Goal: Task Accomplishment & Management: Manage account settings

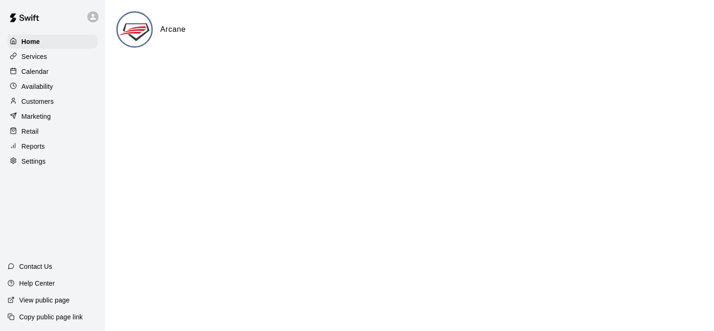
click at [135, 26] on img at bounding box center [135, 30] width 35 height 35
click at [39, 73] on p "Calendar" at bounding box center [34, 71] width 27 height 9
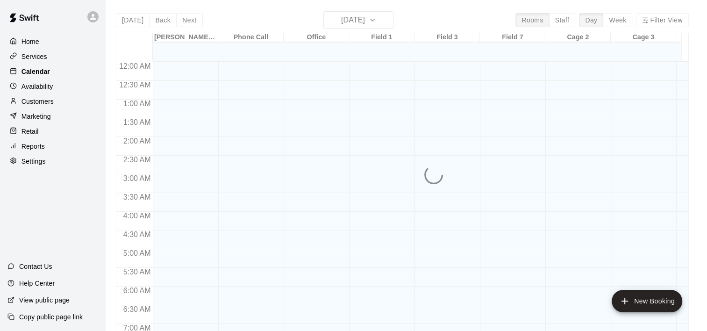
scroll to position [366, 0]
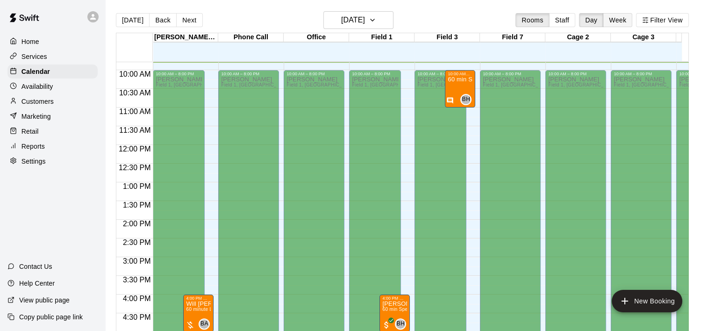
click at [630, 20] on button "Week" at bounding box center [617, 20] width 29 height 14
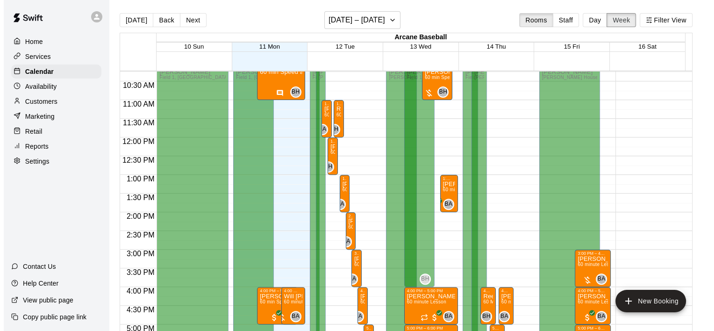
scroll to position [319, 0]
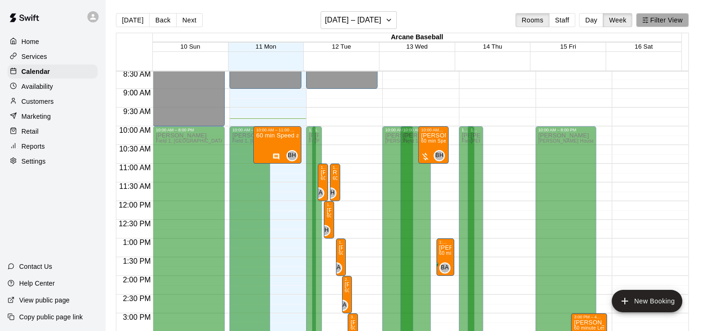
click at [655, 18] on button "Filter View" at bounding box center [662, 20] width 52 height 14
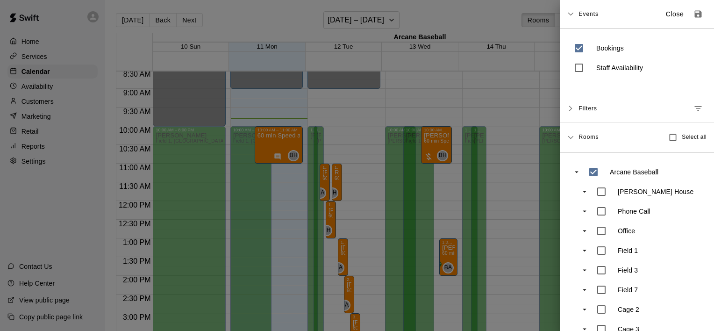
click at [580, 13] on span "Events" at bounding box center [588, 14] width 20 height 17
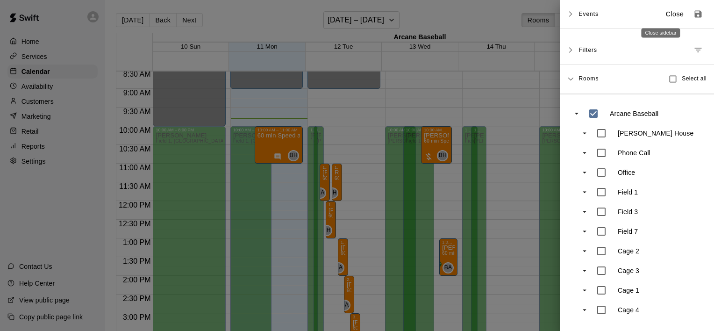
click at [666, 10] on p "Close" at bounding box center [675, 14] width 18 height 10
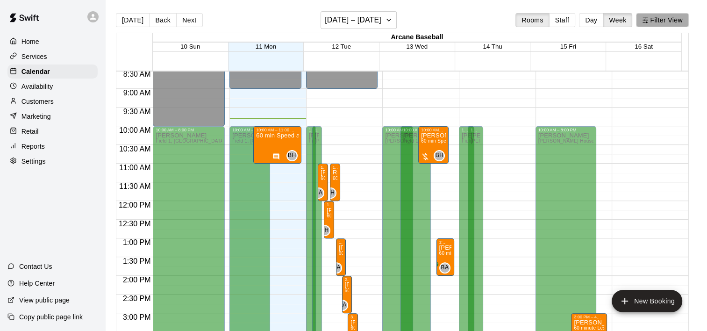
click at [647, 20] on line "button" at bounding box center [646, 20] width 2 height 0
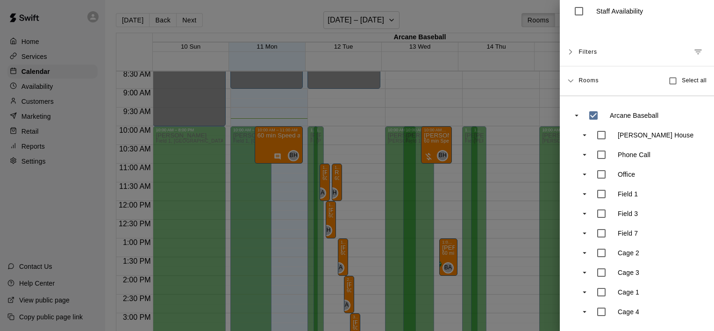
scroll to position [0, 0]
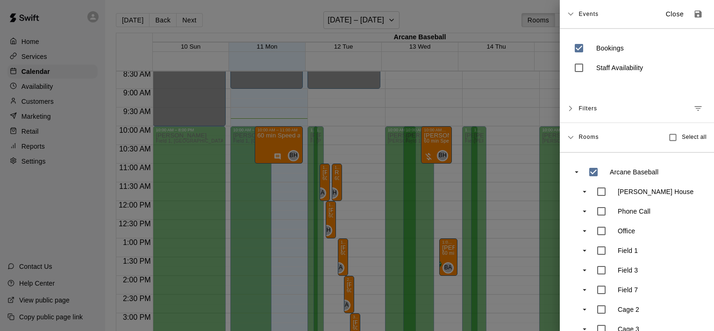
click at [571, 108] on icon at bounding box center [570, 109] width 3 height 6
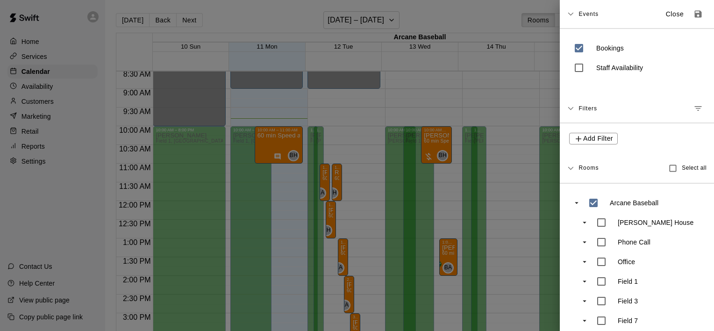
click at [571, 108] on icon at bounding box center [570, 108] width 6 height 3
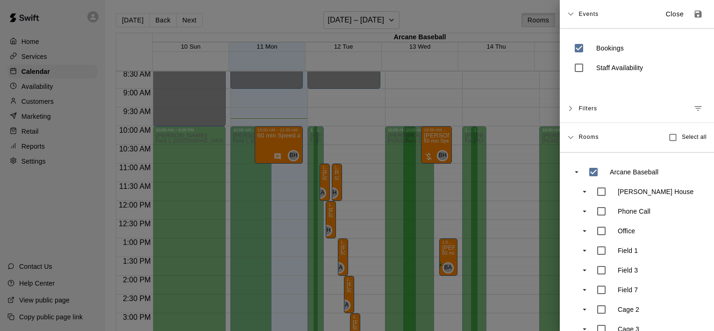
click at [573, 10] on div "Events Close" at bounding box center [637, 14] width 154 height 28
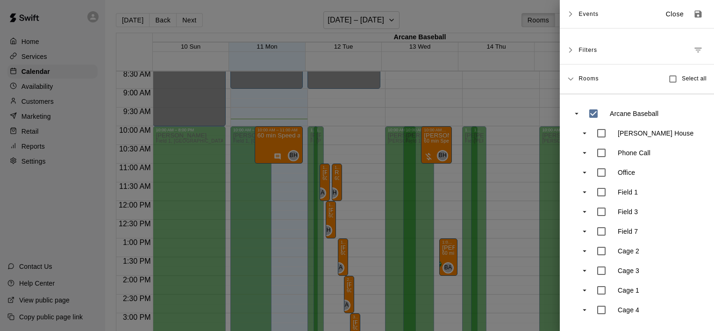
click at [571, 11] on div "Events Close" at bounding box center [637, 14] width 154 height 28
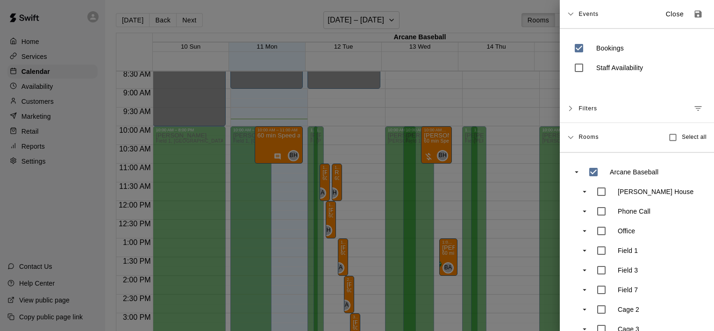
click at [570, 13] on icon at bounding box center [570, 14] width 7 height 7
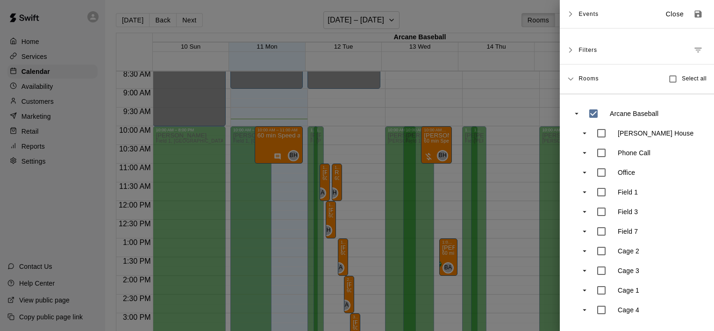
click at [569, 15] on icon at bounding box center [570, 14] width 7 height 7
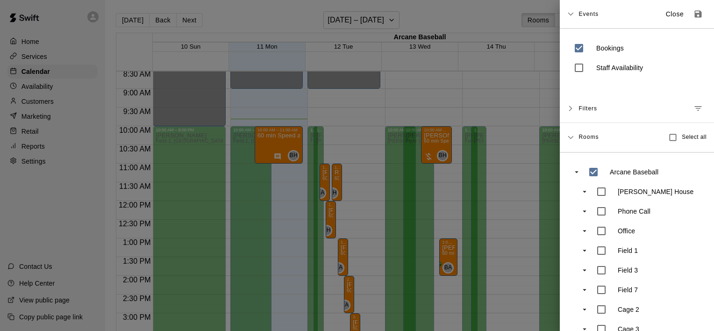
click at [424, 19] on div at bounding box center [357, 165] width 714 height 331
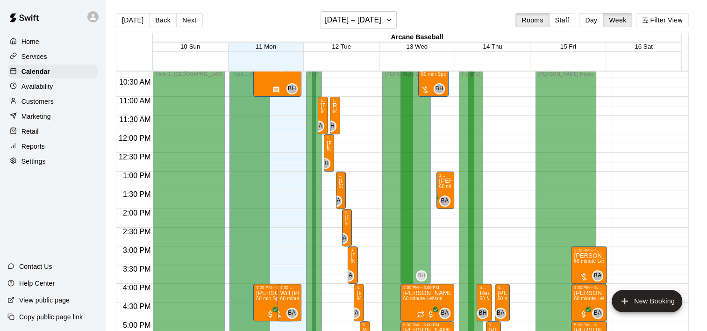
scroll to position [319, 0]
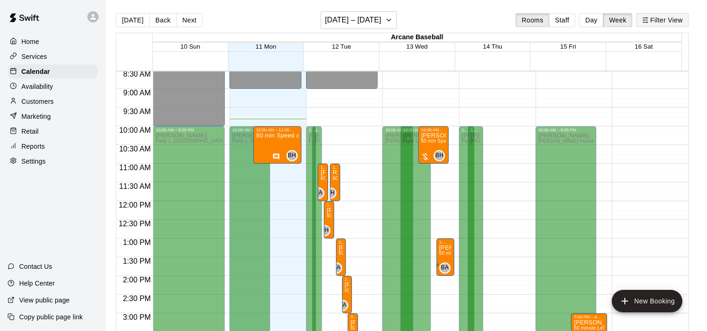
click at [669, 22] on button "Filter View" at bounding box center [662, 20] width 52 height 14
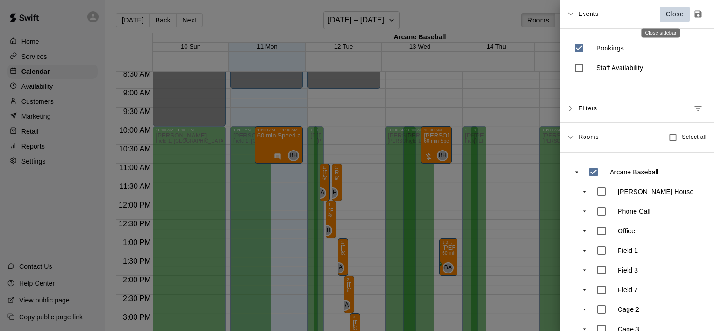
click at [666, 10] on p "Close" at bounding box center [675, 14] width 18 height 10
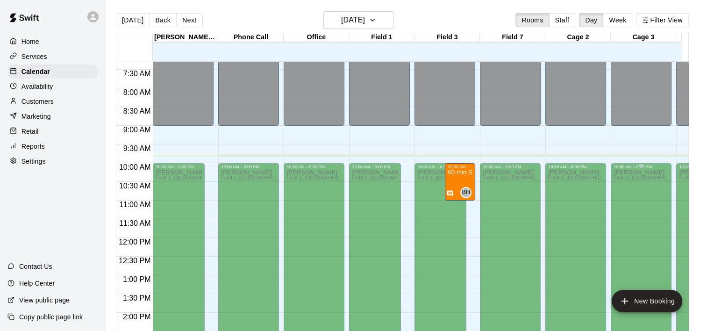
scroll to position [133, 0]
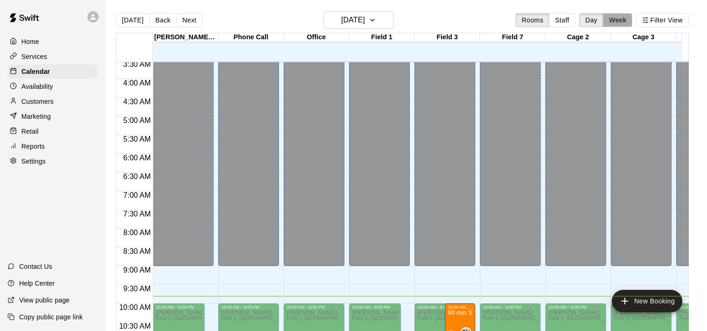
click at [618, 23] on button "Week" at bounding box center [617, 20] width 29 height 14
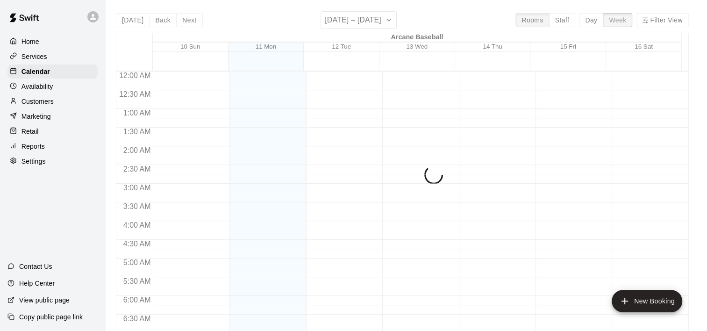
scroll to position [367, 0]
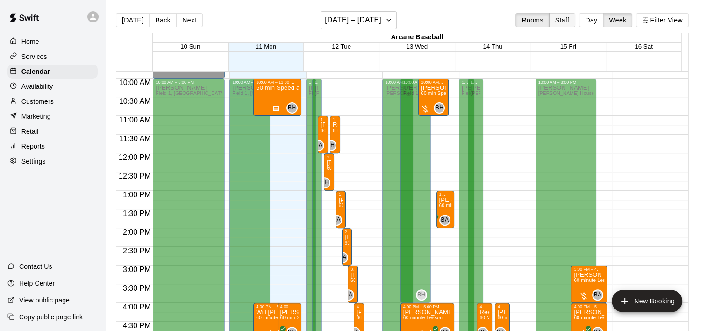
click at [570, 19] on button "Staff" at bounding box center [562, 20] width 27 height 14
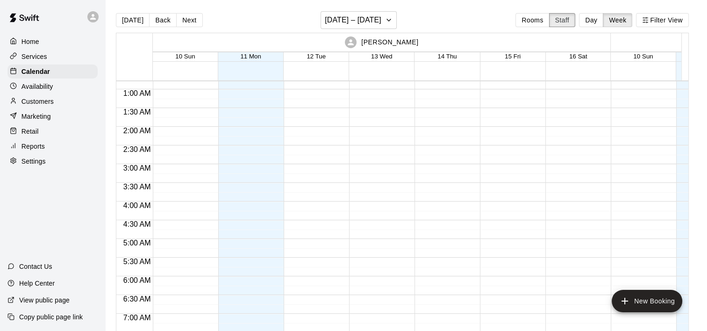
scroll to position [0, 0]
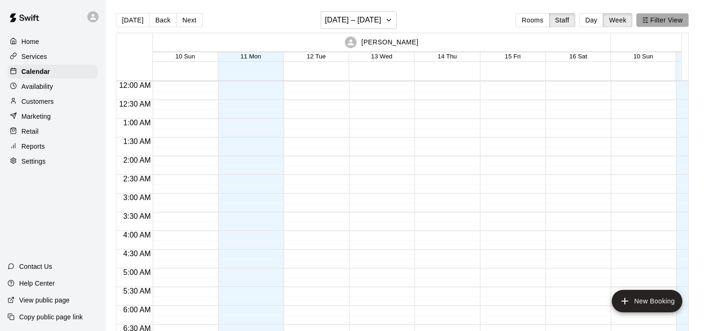
click at [659, 17] on button "Filter View" at bounding box center [662, 20] width 52 height 14
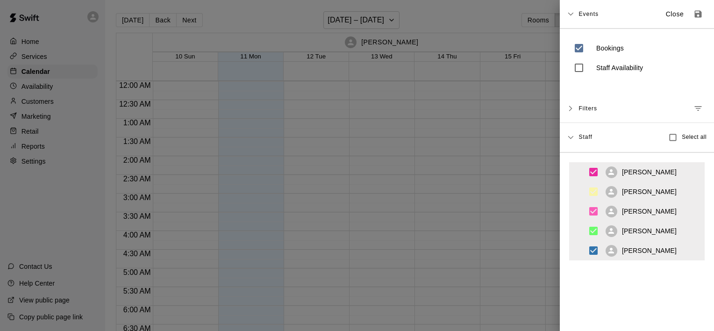
click at [571, 15] on icon at bounding box center [570, 14] width 6 height 3
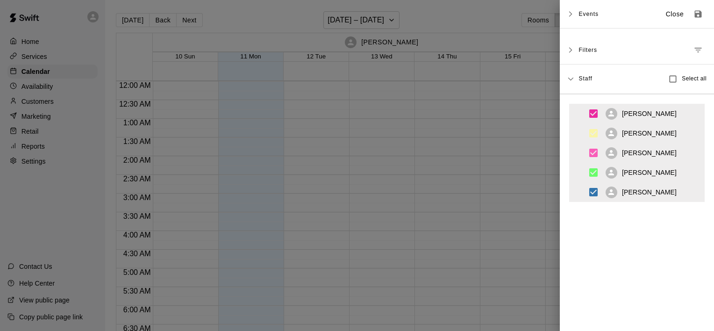
click at [457, 17] on div at bounding box center [357, 165] width 714 height 331
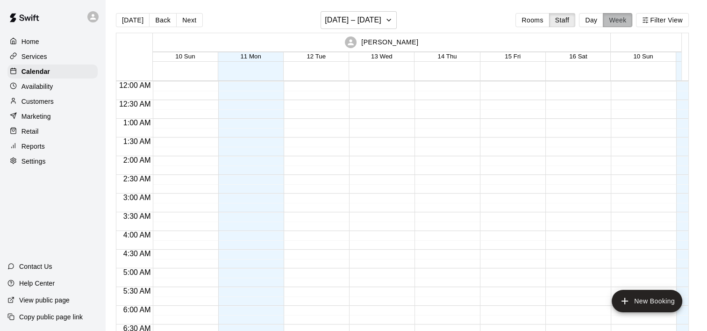
drag, startPoint x: 629, startPoint y: 14, endPoint x: 622, endPoint y: 15, distance: 7.0
click at [628, 14] on button "Week" at bounding box center [617, 20] width 29 height 14
click at [545, 20] on button "Rooms" at bounding box center [532, 20] width 34 height 14
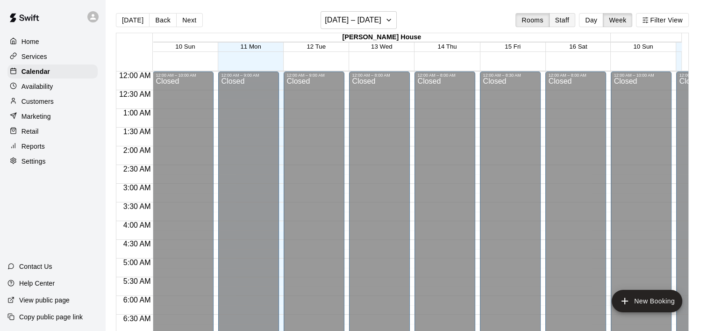
click at [572, 21] on button "Staff" at bounding box center [562, 20] width 27 height 14
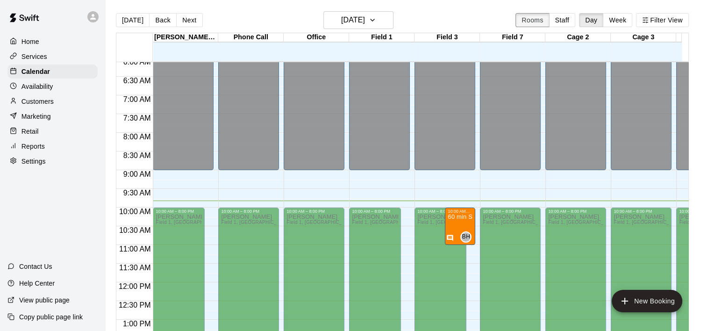
scroll to position [227, 0]
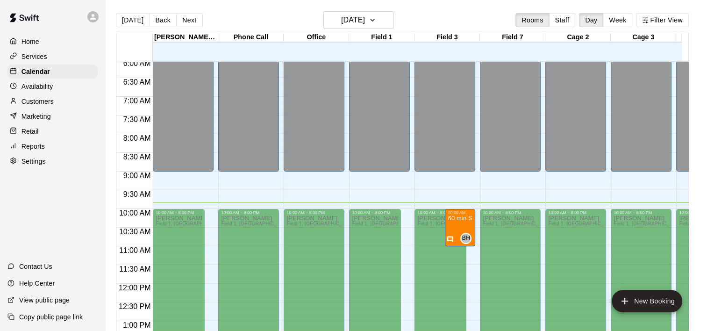
drag, startPoint x: 633, startPoint y: 21, endPoint x: 628, endPoint y: 19, distance: 5.4
click at [631, 21] on button "Week" at bounding box center [617, 20] width 29 height 14
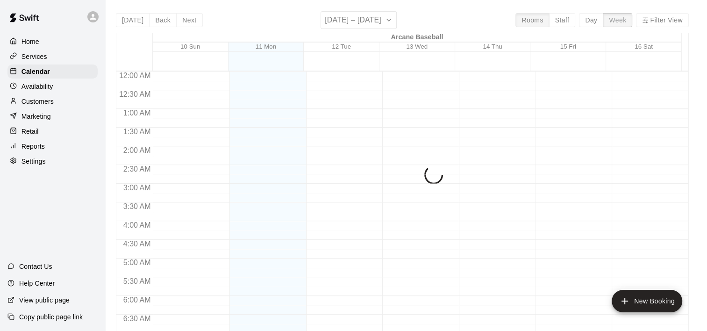
scroll to position [367, 0]
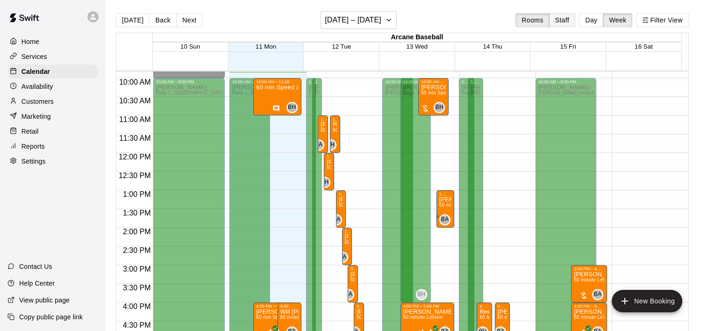
click at [575, 21] on button "Staff" at bounding box center [562, 20] width 27 height 14
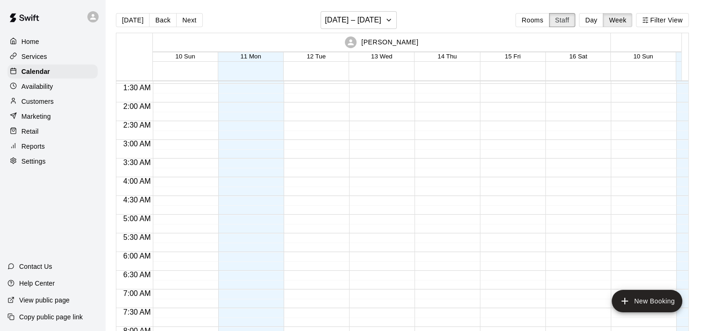
scroll to position [0, 0]
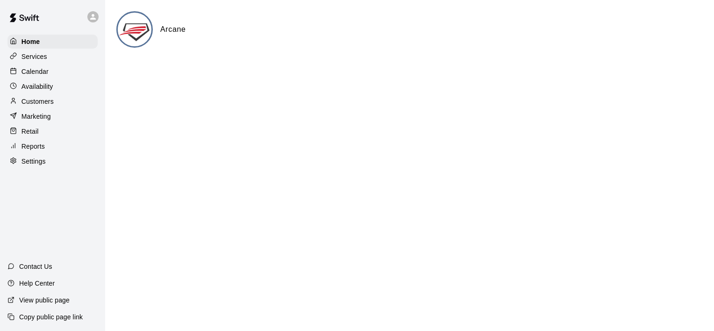
click at [35, 74] on p "Calendar" at bounding box center [34, 71] width 27 height 9
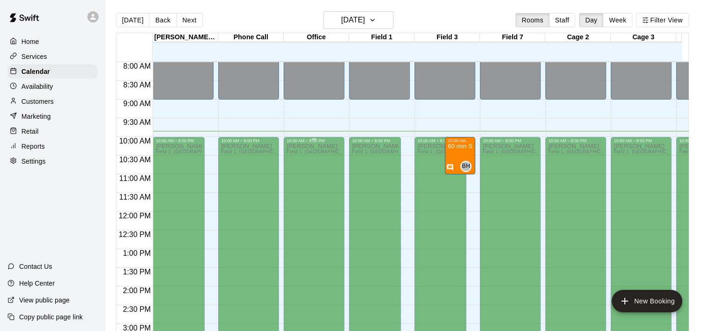
scroll to position [390, 0]
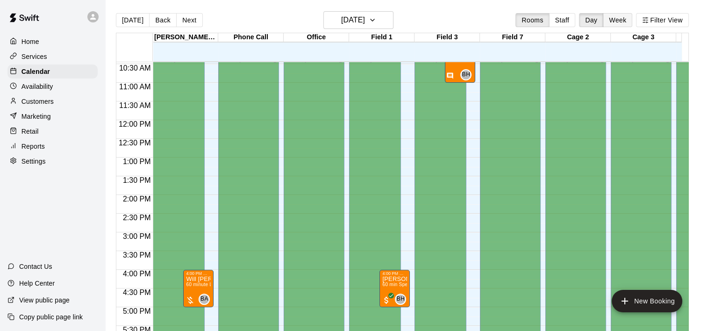
click at [622, 18] on button "Week" at bounding box center [617, 20] width 29 height 14
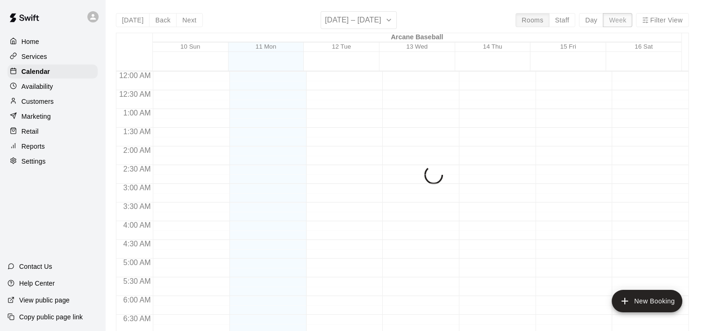
scroll to position [368, 0]
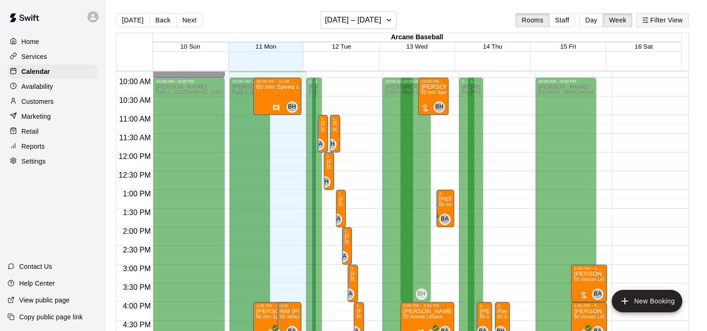
click at [664, 21] on button "Filter View" at bounding box center [662, 20] width 52 height 14
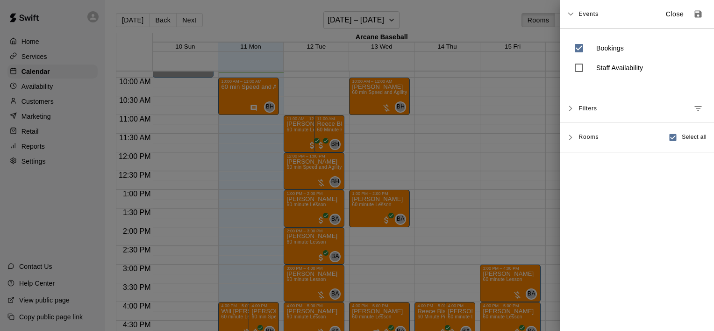
click at [574, 18] on div "Events Close" at bounding box center [637, 14] width 154 height 28
click at [453, 19] on div at bounding box center [357, 165] width 714 height 331
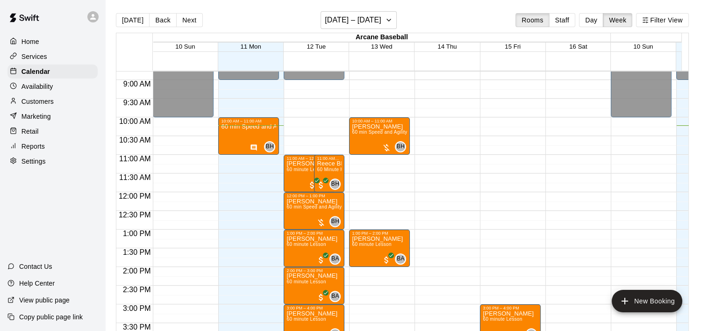
scroll to position [306, 0]
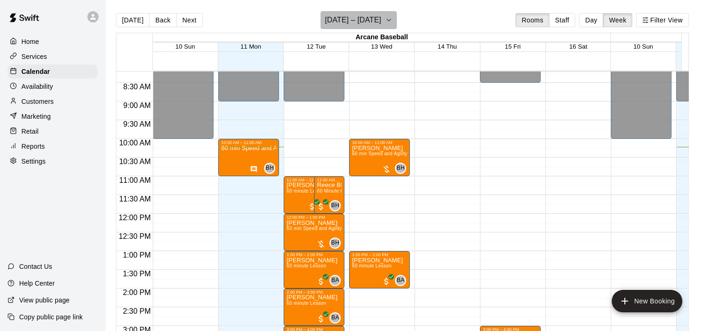
click at [393, 21] on button "[DATE] – [DATE]" at bounding box center [358, 20] width 76 height 18
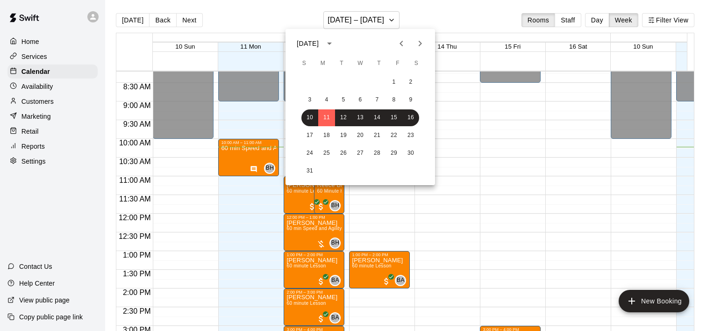
click at [383, 21] on div at bounding box center [357, 165] width 714 height 331
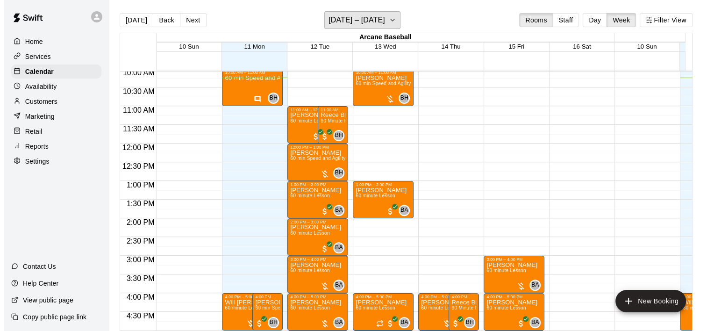
scroll to position [400, 0]
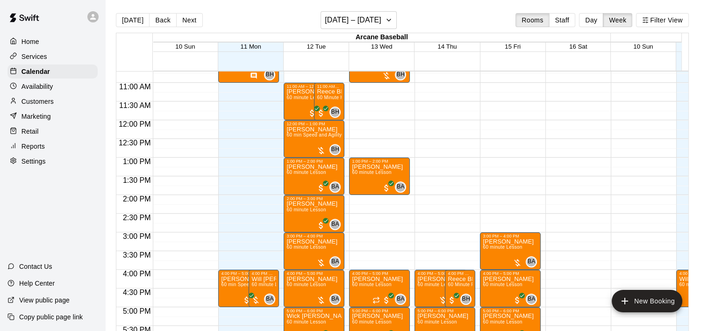
click at [426, 163] on div "12:00 AM – 8:00 AM Closed 4:00 PM – 5:00 PM Finn GILLESPIE 60 minute Lesson BA …" at bounding box center [444, 120] width 61 height 897
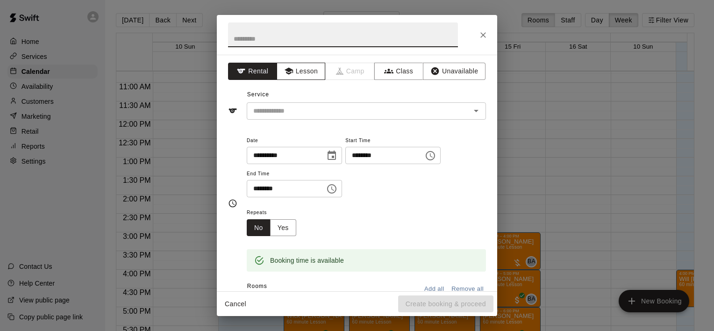
click at [302, 71] on button "Lesson" at bounding box center [301, 71] width 49 height 17
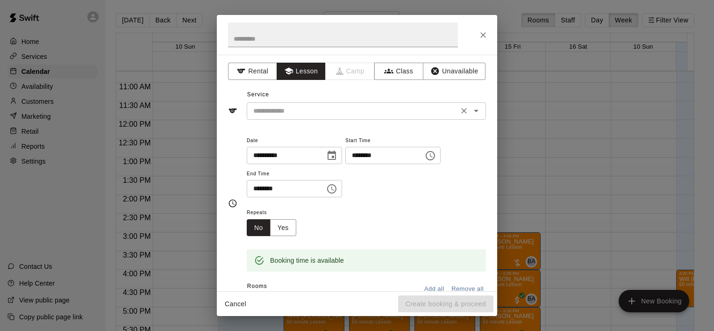
click at [470, 111] on icon "Open" at bounding box center [475, 110] width 11 height 11
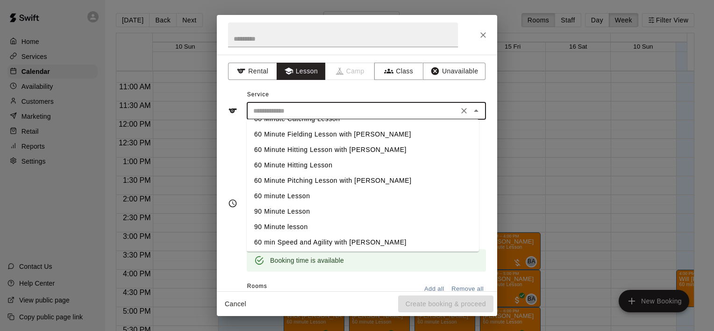
scroll to position [60, 0]
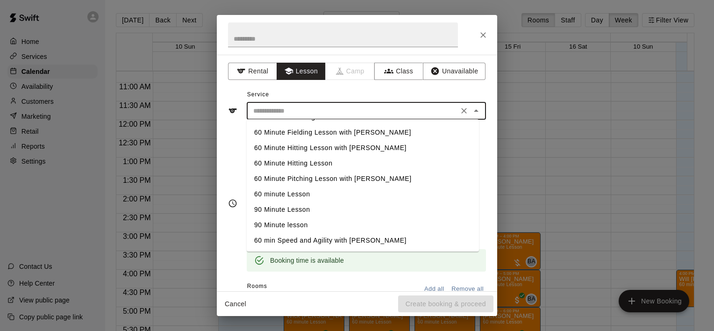
click at [295, 193] on li "60 minute Lesson" at bounding box center [363, 193] width 232 height 15
type input "**********"
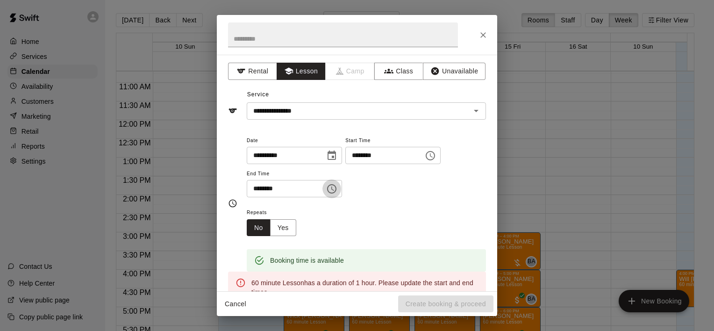
click at [334, 186] on icon "Choose time, selected time is 1:30 PM" at bounding box center [332, 188] width 3 height 4
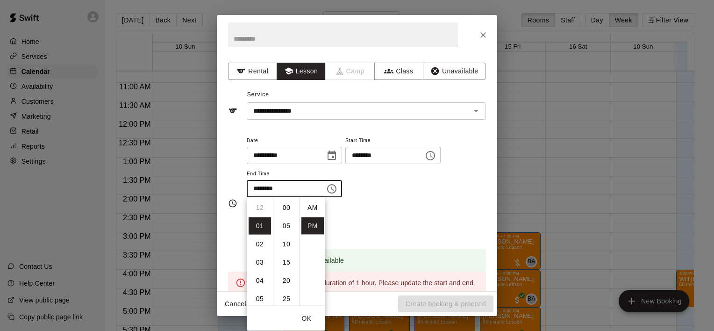
scroll to position [17, 0]
click at [262, 230] on li "02" at bounding box center [259, 225] width 22 height 17
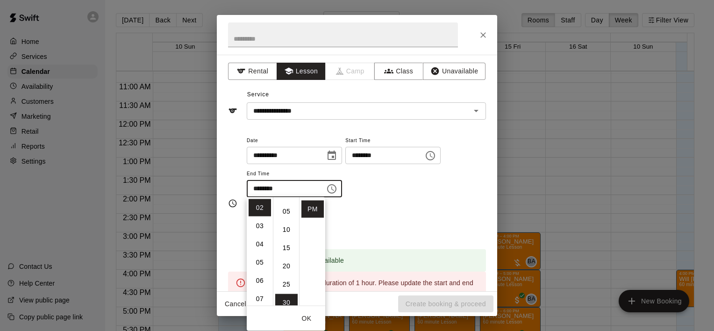
scroll to position [0, 0]
click at [281, 208] on li "00" at bounding box center [286, 207] width 22 height 17
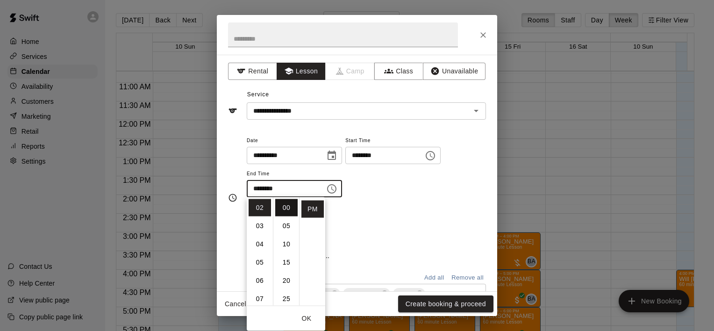
type input "********"
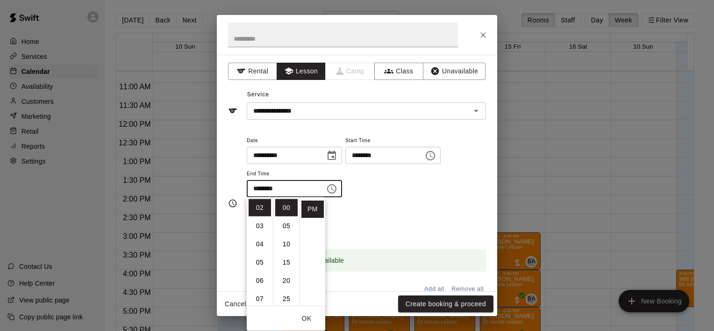
click at [337, 153] on icon "Choose date, selected date is Aug 14, 2025" at bounding box center [331, 155] width 11 height 11
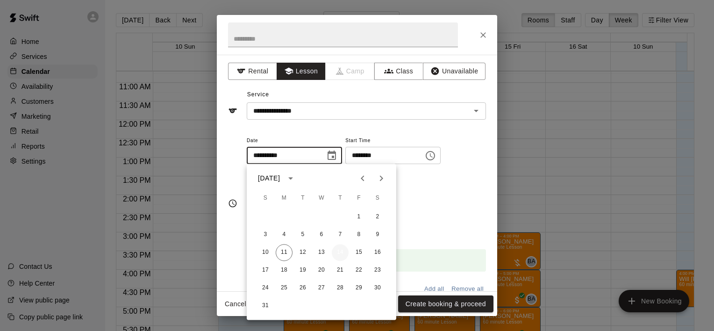
click at [340, 251] on button "14" at bounding box center [340, 252] width 17 height 17
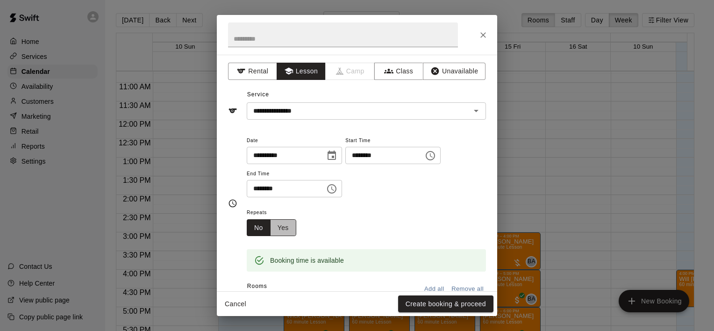
click at [284, 226] on button "Yes" at bounding box center [283, 227] width 26 height 17
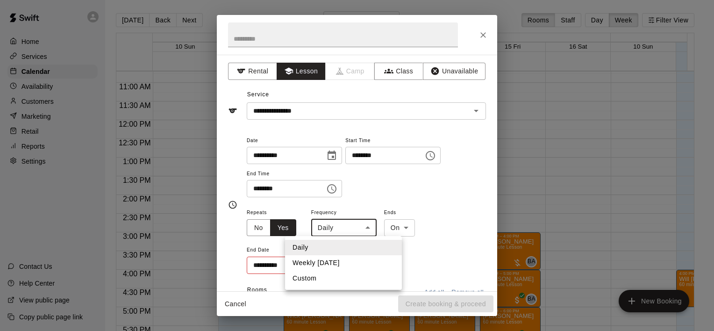
click at [365, 224] on body "Home Services Calendar Availability Customers Marketing Retail Reports Settings…" at bounding box center [357, 173] width 714 height 346
click at [333, 262] on li "Weekly on Thursday" at bounding box center [343, 262] width 117 height 15
type input "******"
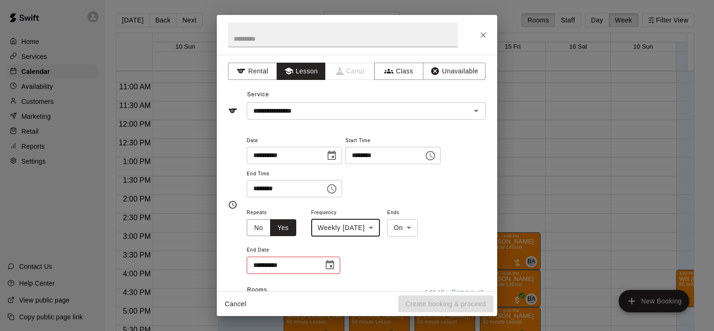
click at [333, 262] on icon "Choose date" at bounding box center [330, 264] width 8 height 9
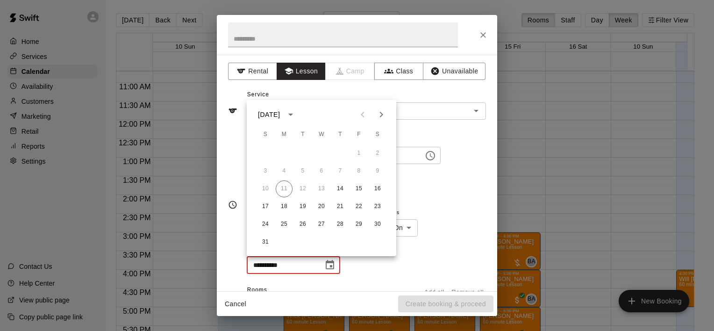
click at [381, 113] on icon "Next month" at bounding box center [381, 114] width 11 height 11
click at [381, 111] on icon "Next month" at bounding box center [381, 114] width 11 height 11
click at [342, 155] on button "2" at bounding box center [340, 153] width 17 height 17
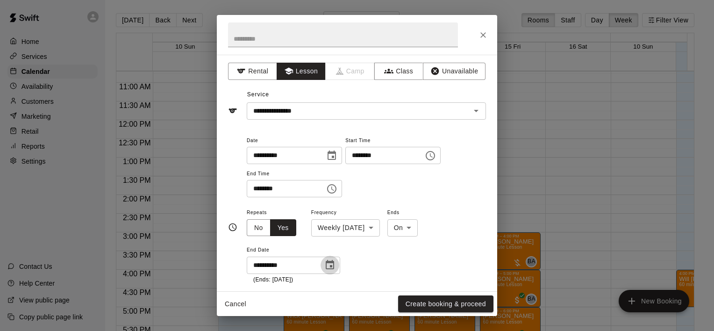
click at [327, 262] on icon "Choose date, selected date is Oct 2, 2025" at bounding box center [330, 264] width 8 height 9
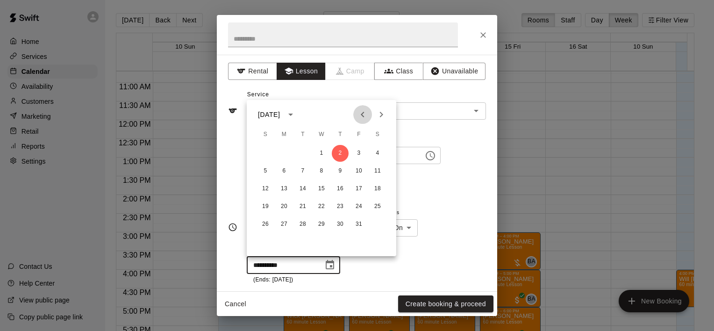
click at [361, 119] on icon "Previous month" at bounding box center [362, 114] width 11 height 11
click at [339, 204] on button "25" at bounding box center [340, 206] width 17 height 17
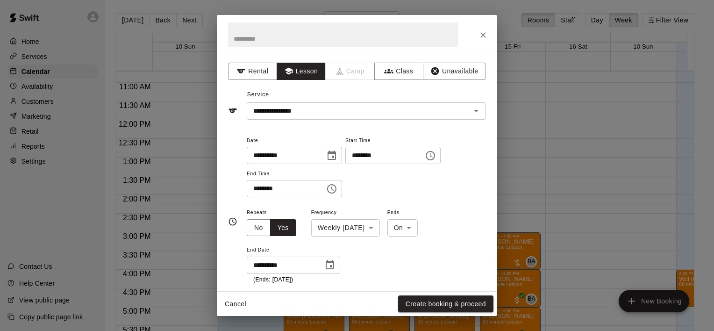
type input "**********"
click at [428, 303] on button "Create booking & proceed" at bounding box center [445, 303] width 95 height 17
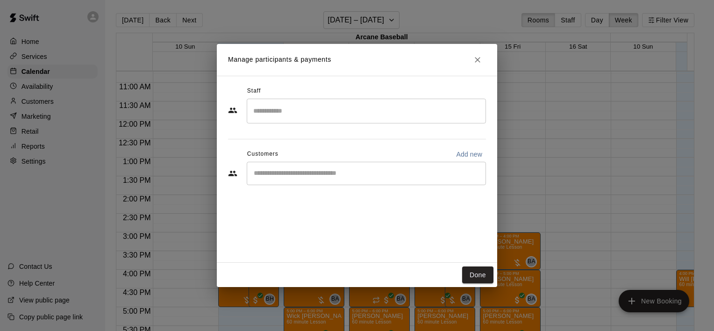
click at [340, 106] on input "Search staff" at bounding box center [366, 111] width 231 height 16
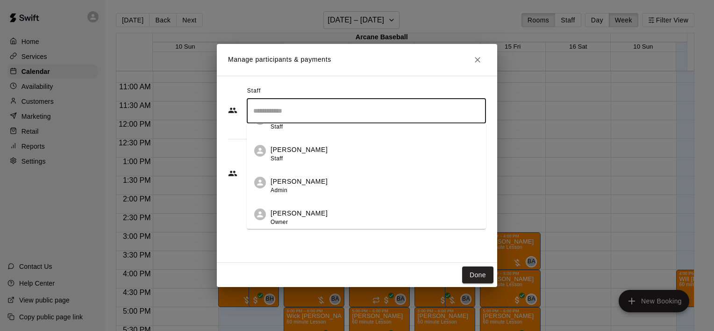
scroll to position [53, 0]
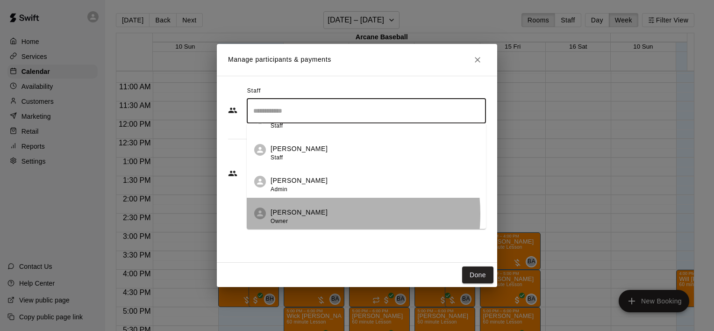
click at [304, 213] on p "[PERSON_NAME]" at bounding box center [298, 212] width 57 height 10
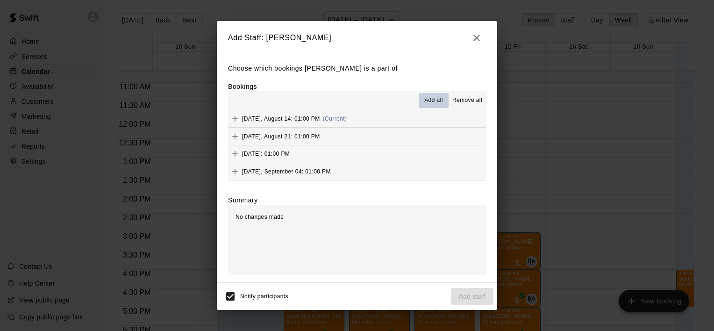
click at [437, 102] on span "Add all" at bounding box center [433, 100] width 19 height 9
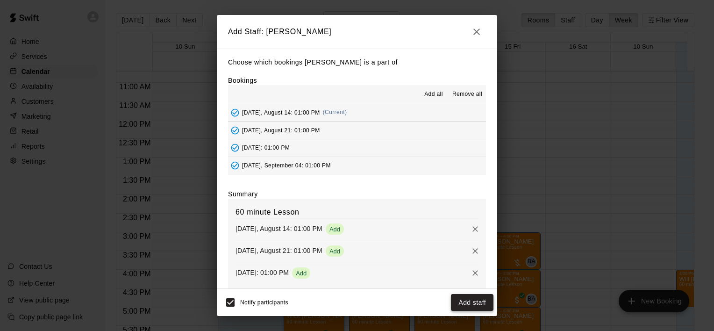
click at [461, 303] on button "Add staff" at bounding box center [472, 302] width 43 height 17
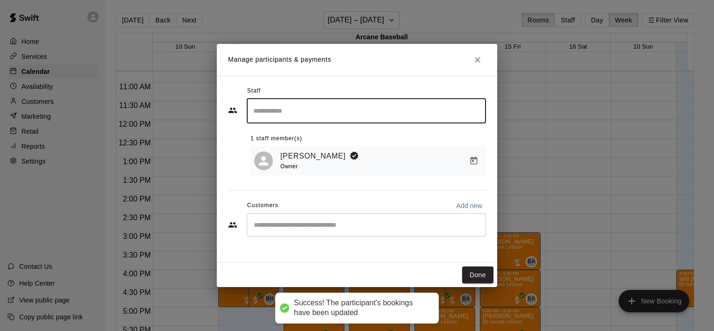
click at [393, 226] on input "Start typing to search customers..." at bounding box center [366, 224] width 231 height 9
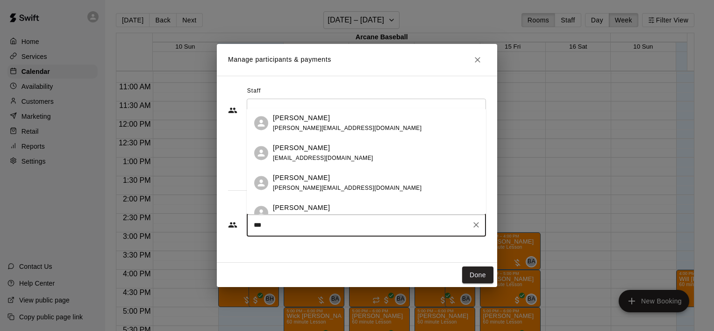
type input "****"
click at [308, 128] on span "julie.roach322@gmail.com" at bounding box center [347, 128] width 149 height 7
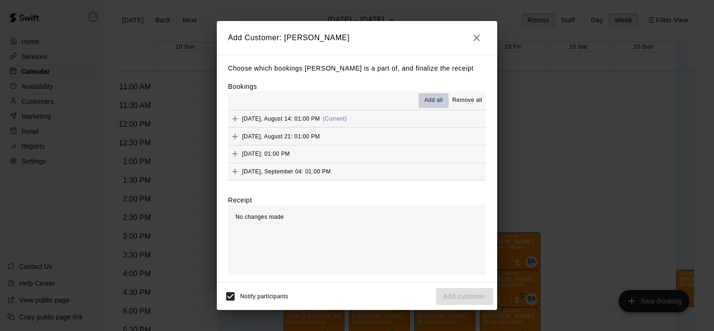
click at [435, 103] on span "Add all" at bounding box center [433, 100] width 19 height 9
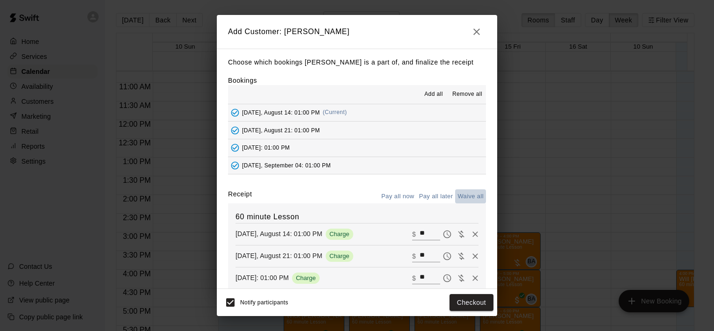
click at [475, 195] on button "Waive all" at bounding box center [470, 196] width 31 height 14
type input "*"
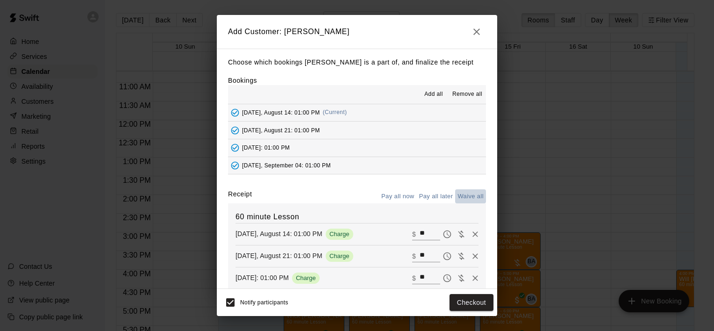
type input "*"
click at [454, 305] on button "Add customer" at bounding box center [464, 302] width 57 height 17
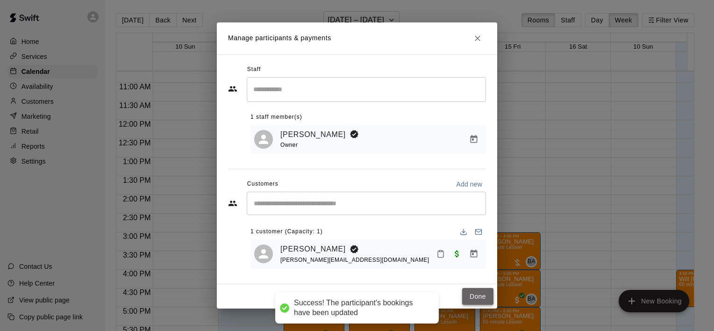
click at [474, 297] on button "Done" at bounding box center [477, 296] width 31 height 17
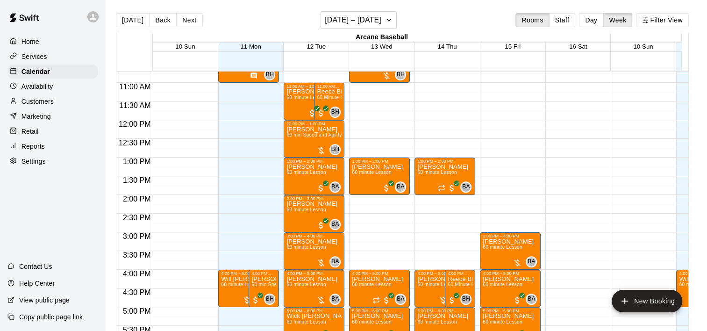
click at [422, 204] on div "12:00 AM – 8:00 AM Closed 1:00 PM – 2:00 PM Julie Roach 60 minute Lesson BA 0 4…" at bounding box center [444, 120] width 61 height 897
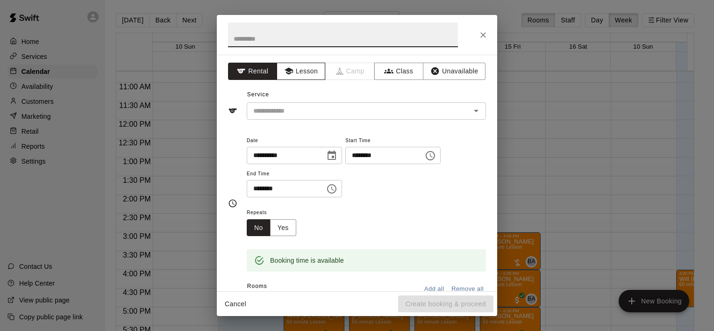
click at [309, 67] on button "Lesson" at bounding box center [301, 71] width 49 height 17
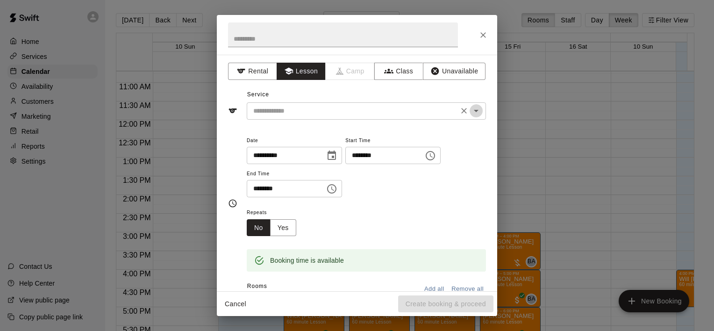
click at [474, 110] on icon "Open" at bounding box center [476, 111] width 5 height 2
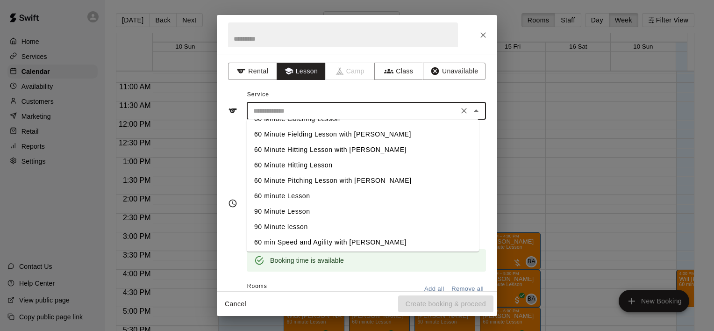
scroll to position [60, 0]
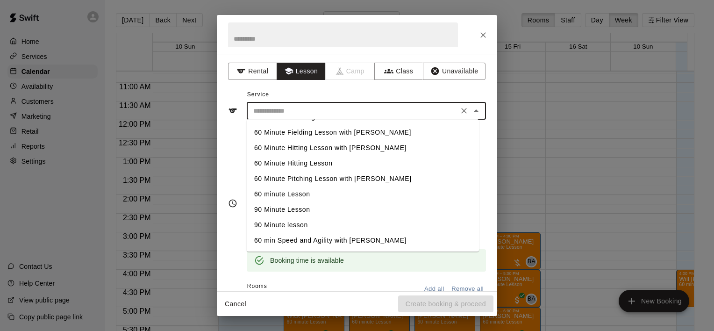
click at [374, 237] on li "60 min Speed and Agility with [PERSON_NAME]" at bounding box center [363, 240] width 232 height 15
type input "**********"
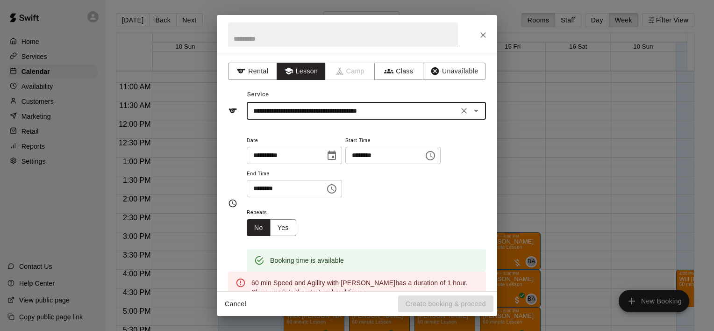
click at [435, 152] on icon "Choose time, selected time is 2:15 PM" at bounding box center [429, 155] width 9 height 9
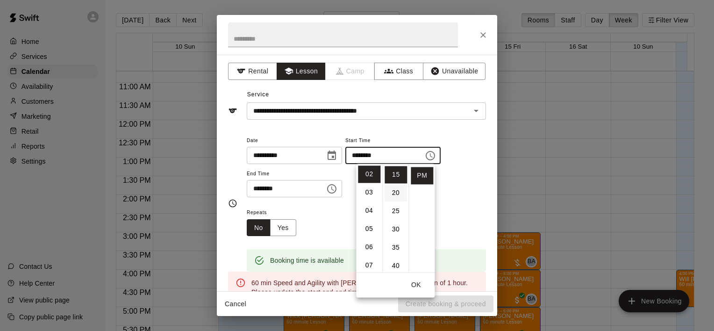
scroll to position [7, 0]
click at [395, 167] on li "00" at bounding box center [395, 166] width 22 height 17
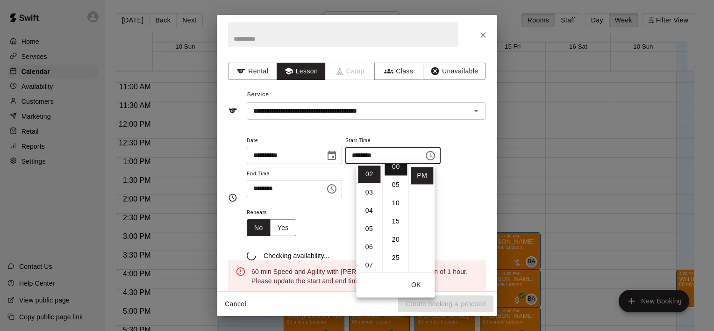
type input "********"
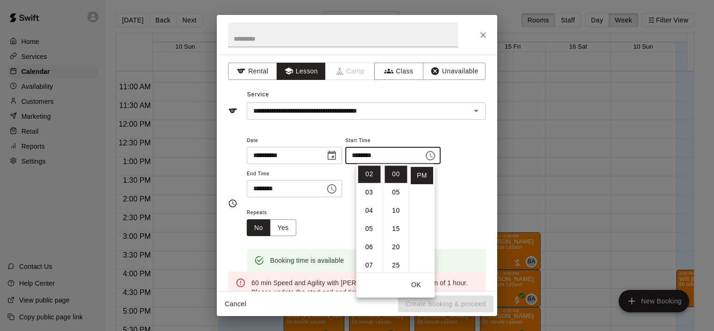
click at [337, 186] on icon "Choose time, selected time is 2:45 PM" at bounding box center [331, 188] width 11 height 11
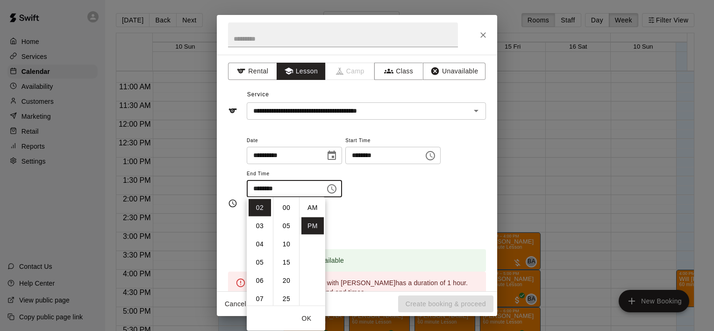
scroll to position [17, 0]
click at [258, 224] on li "03" at bounding box center [259, 225] width 22 height 17
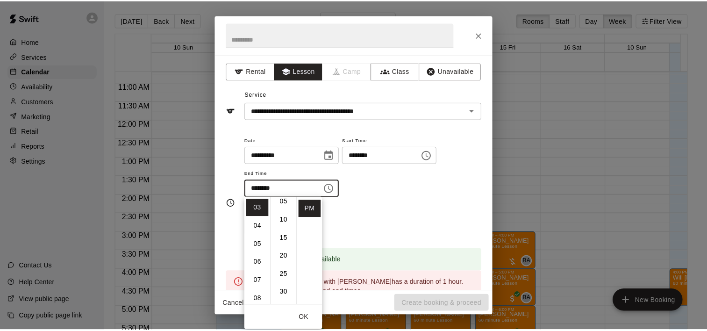
scroll to position [0, 0]
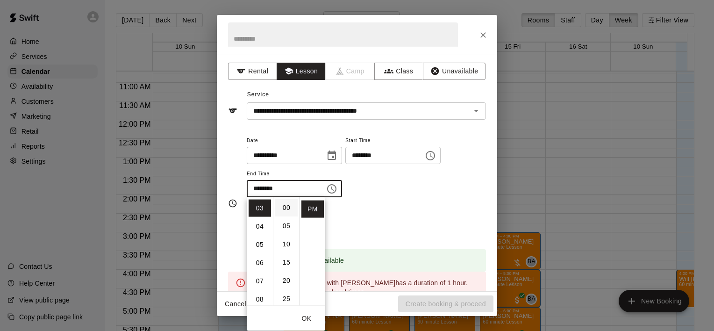
click at [286, 202] on li "00" at bounding box center [286, 207] width 22 height 17
type input "********"
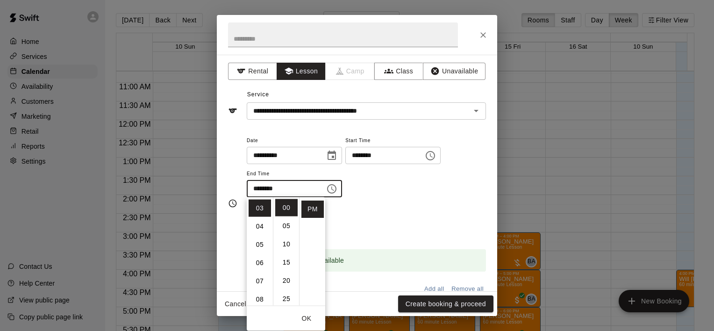
click at [378, 233] on div "Repeats No Yes" at bounding box center [366, 220] width 239 height 29
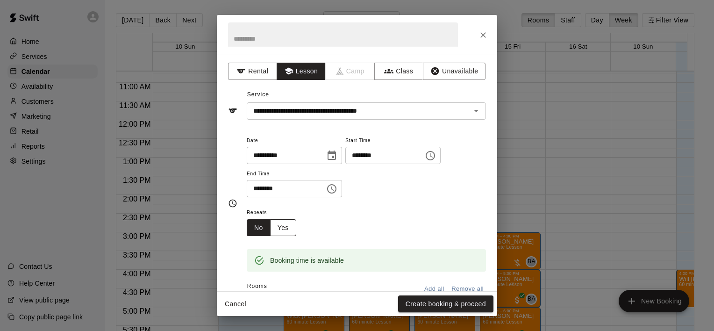
click at [286, 227] on button "Yes" at bounding box center [283, 227] width 26 height 17
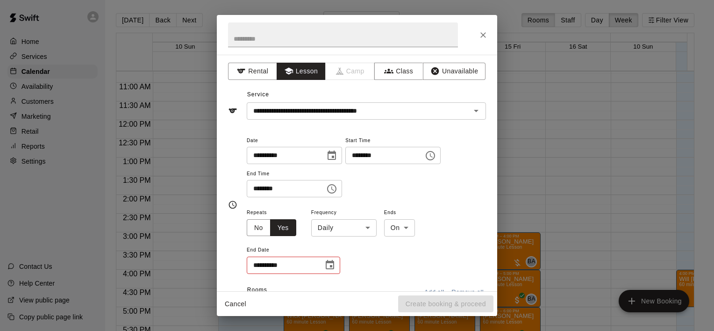
click at [366, 224] on body "Home Services Calendar Availability Customers Marketing Retail Reports Settings…" at bounding box center [357, 173] width 714 height 346
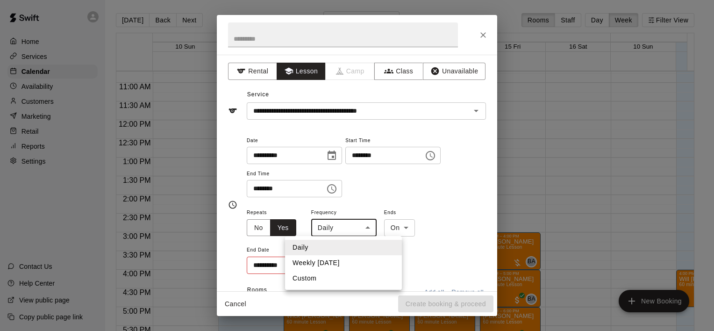
drag, startPoint x: 346, startPoint y: 261, endPoint x: 340, endPoint y: 260, distance: 6.1
click at [343, 261] on li "Weekly on Thursday" at bounding box center [343, 262] width 117 height 15
type input "******"
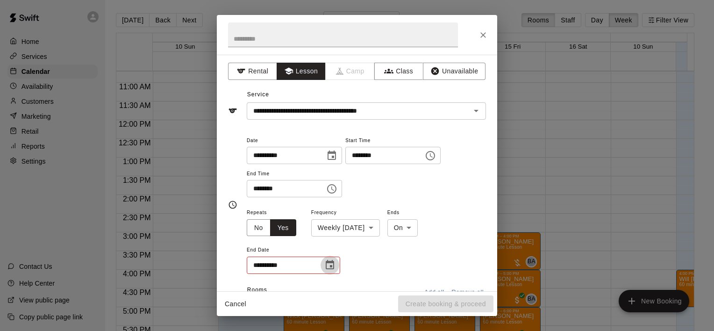
click at [322, 267] on button "Choose date" at bounding box center [329, 264] width 19 height 19
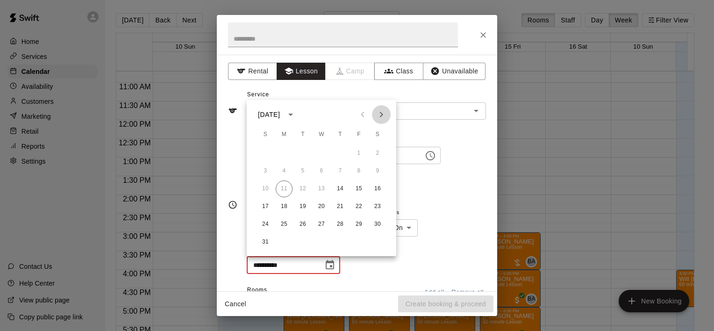
click at [381, 112] on icon "Next month" at bounding box center [381, 114] width 11 height 11
click at [338, 204] on button "25" at bounding box center [340, 206] width 17 height 17
type input "**********"
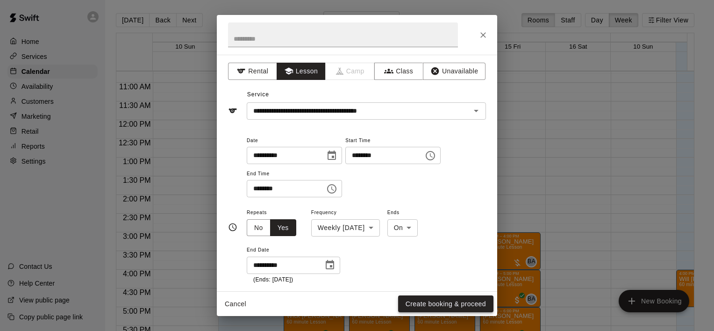
click at [424, 306] on button "Create booking & proceed" at bounding box center [445, 303] width 95 height 17
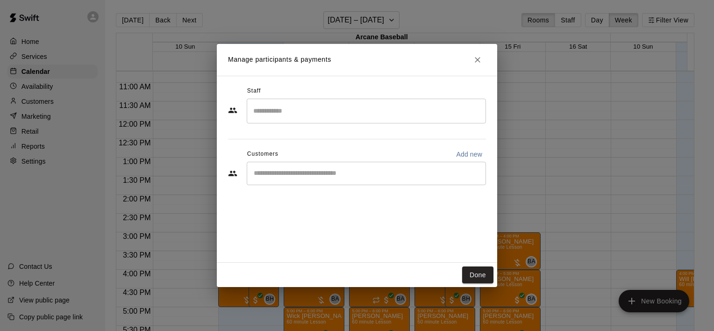
click at [426, 113] on input "Search staff" at bounding box center [366, 111] width 231 height 16
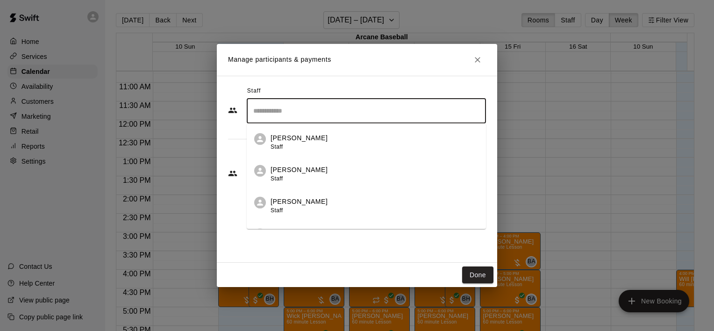
click at [335, 138] on div "Bailey Hodges Staff" at bounding box center [374, 142] width 208 height 18
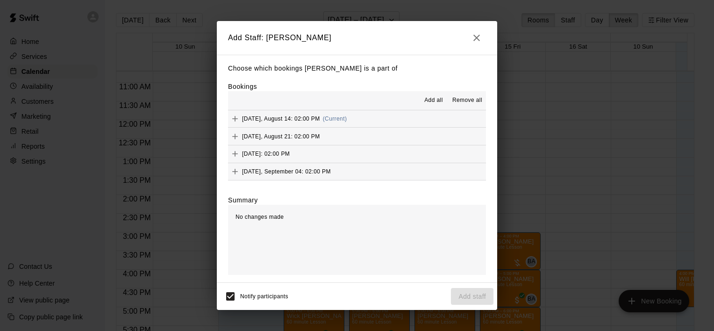
click at [435, 99] on span "Add all" at bounding box center [433, 100] width 19 height 9
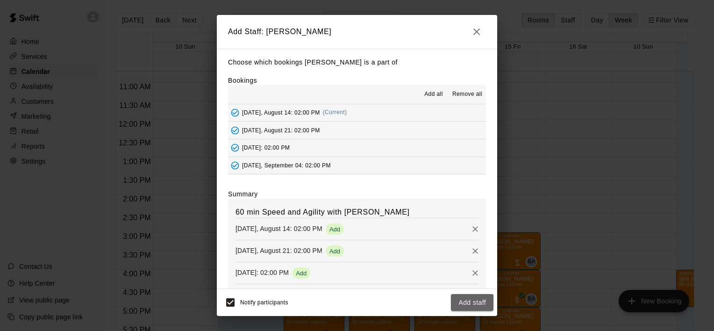
drag, startPoint x: 471, startPoint y: 301, endPoint x: 467, endPoint y: 297, distance: 5.3
click at [470, 300] on button "Add staff" at bounding box center [472, 302] width 43 height 17
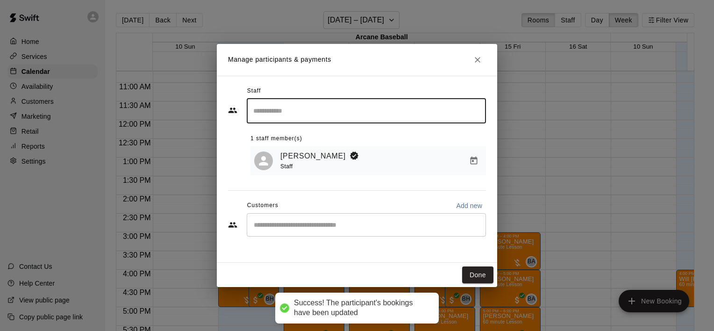
click at [400, 225] on input "Start typing to search customers..." at bounding box center [366, 224] width 231 height 9
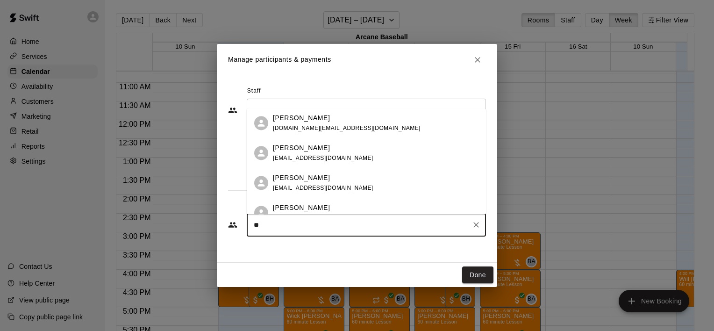
type input "***"
click at [398, 127] on div "Julie Roach julie.roach322@gmail.com" at bounding box center [376, 123] width 206 height 20
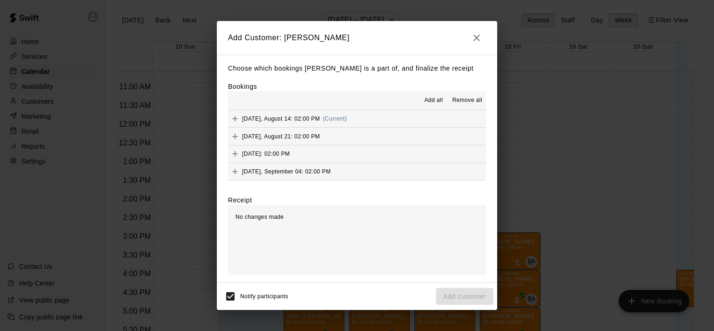
click at [432, 99] on span "Add all" at bounding box center [433, 100] width 19 height 9
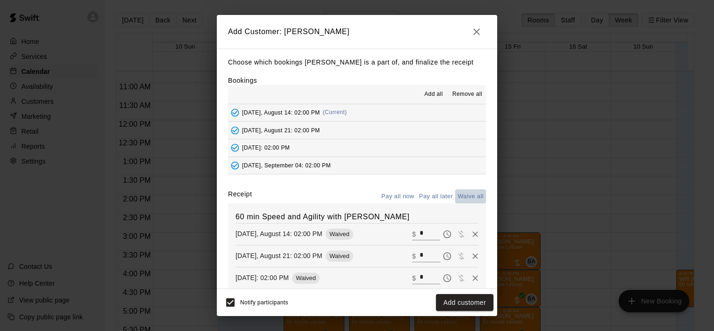
click at [458, 194] on button "Waive all" at bounding box center [470, 196] width 31 height 14
click at [461, 196] on button "Waive all" at bounding box center [470, 196] width 31 height 14
click at [467, 194] on button "Waive all" at bounding box center [470, 196] width 31 height 14
click at [454, 299] on button "Add customer" at bounding box center [464, 302] width 57 height 17
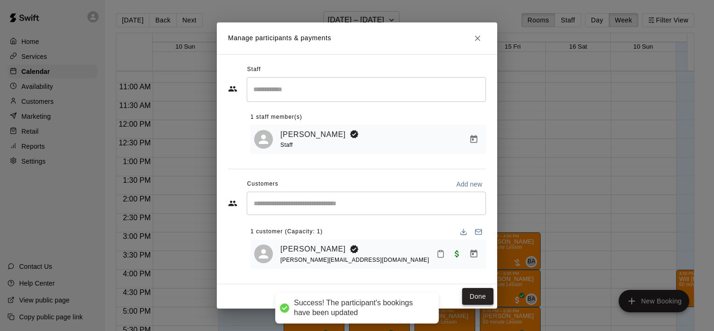
click at [482, 290] on button "Done" at bounding box center [477, 296] width 31 height 17
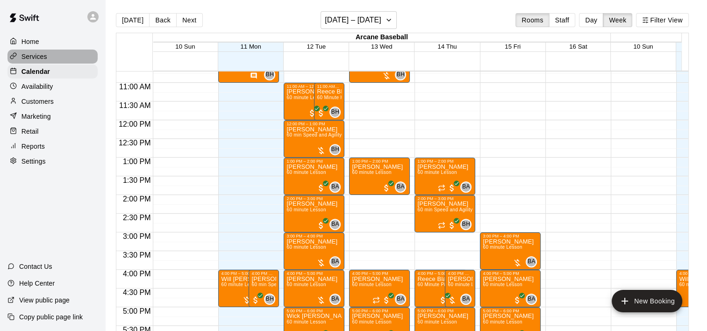
click at [35, 56] on p "Services" at bounding box center [34, 56] width 26 height 9
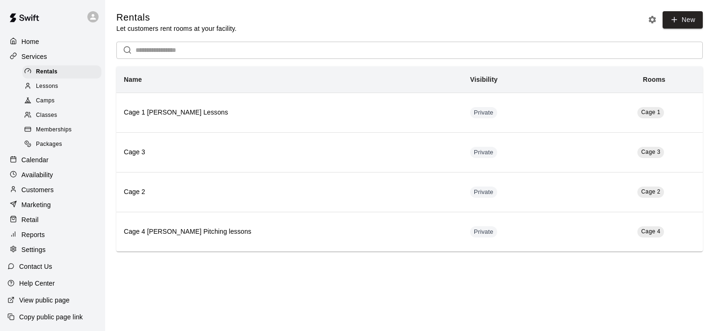
click at [52, 89] on span "Lessons" at bounding box center [47, 86] width 22 height 9
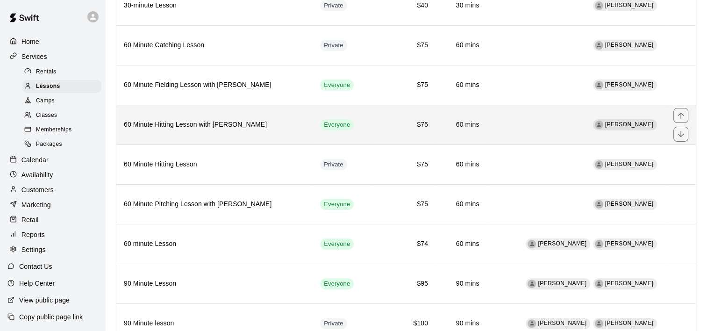
scroll to position [187, 0]
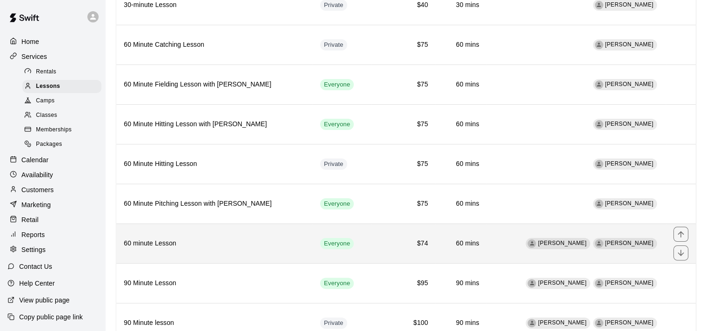
click at [264, 244] on h6 "60 minute Lesson" at bounding box center [214, 243] width 181 height 10
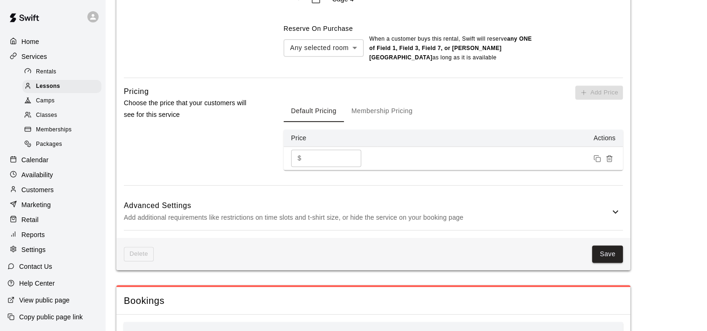
scroll to position [654, 0]
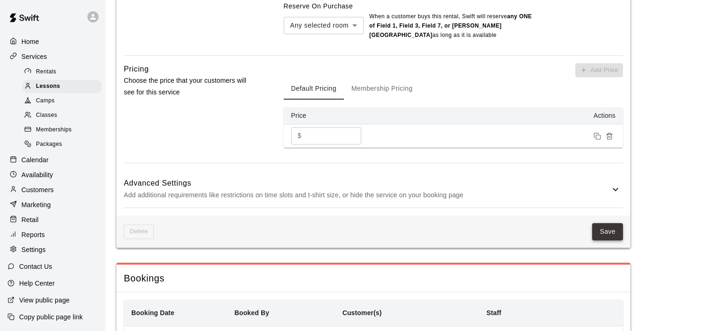
type input "**********"
click at [605, 231] on button "Save" at bounding box center [607, 231] width 31 height 17
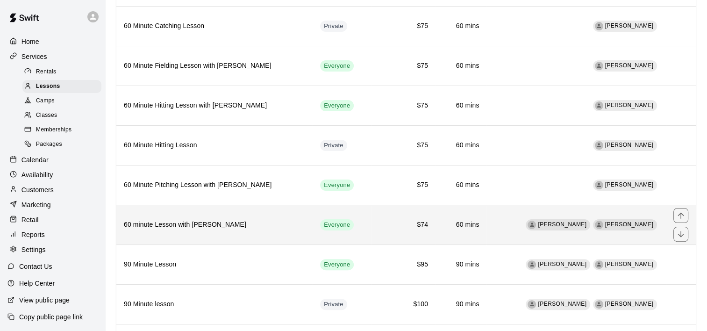
scroll to position [234, 0]
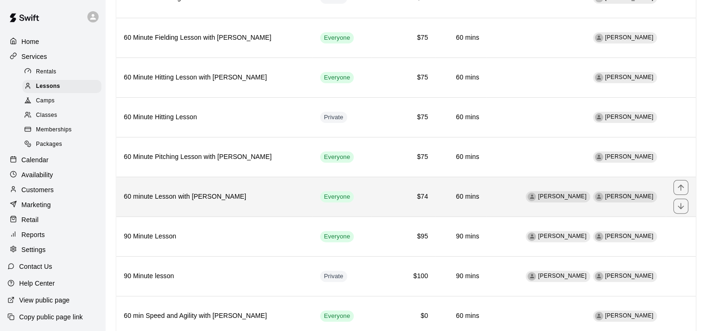
click at [286, 193] on h6 "60 minute Lesson with Bryan Anderson" at bounding box center [214, 196] width 181 height 10
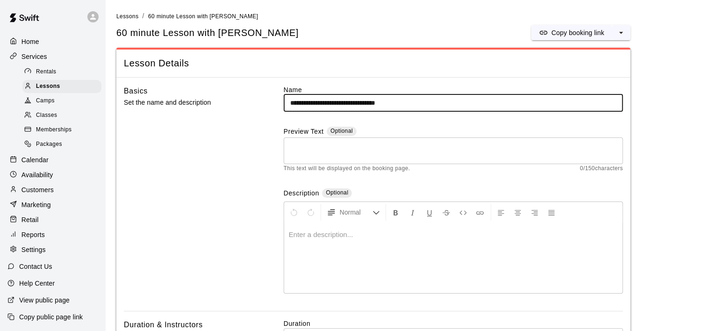
click at [323, 104] on input "**********" at bounding box center [453, 102] width 339 height 17
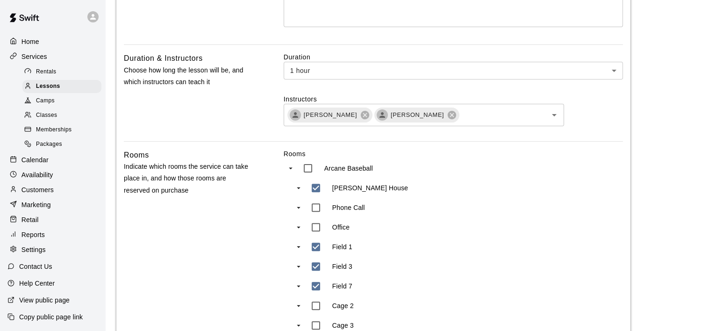
scroll to position [280, 0]
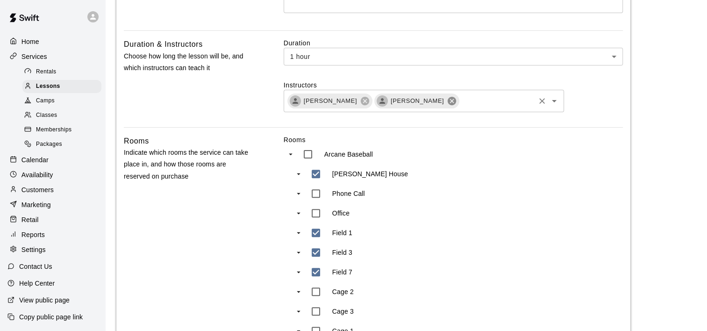
click at [447, 103] on icon at bounding box center [451, 100] width 8 height 8
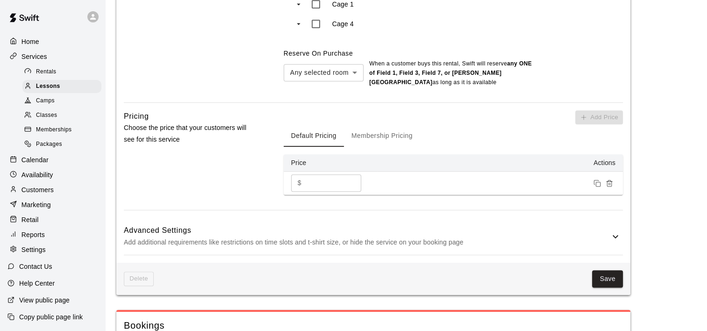
scroll to position [607, 0]
type input "**********"
drag, startPoint x: 330, startPoint y: 182, endPoint x: 323, endPoint y: 179, distance: 7.4
click at [327, 181] on input "**" at bounding box center [333, 182] width 56 height 17
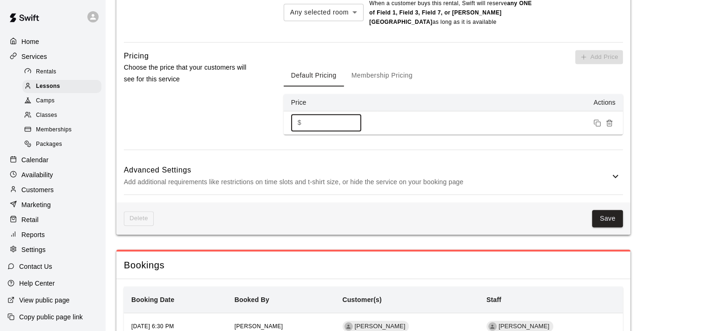
scroll to position [794, 0]
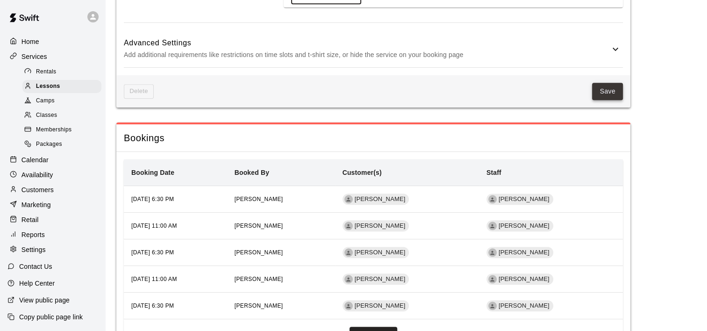
type input "**"
click at [611, 91] on button "Save" at bounding box center [607, 91] width 31 height 17
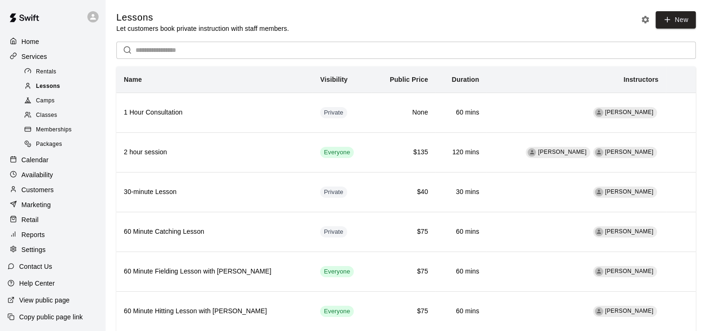
click at [38, 90] on span "Lessons" at bounding box center [48, 86] width 24 height 9
click at [50, 91] on span "Lessons" at bounding box center [48, 86] width 24 height 9
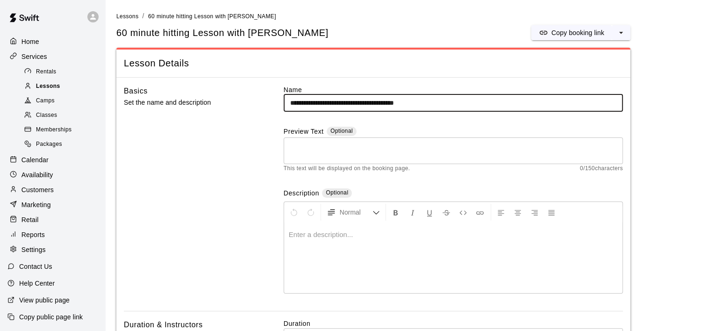
click at [45, 88] on span "Lessons" at bounding box center [48, 86] width 24 height 9
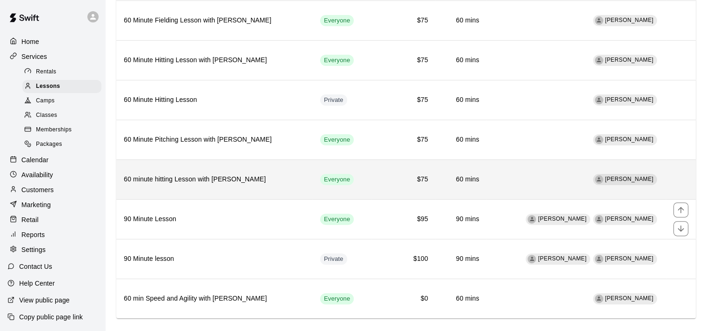
scroll to position [260, 0]
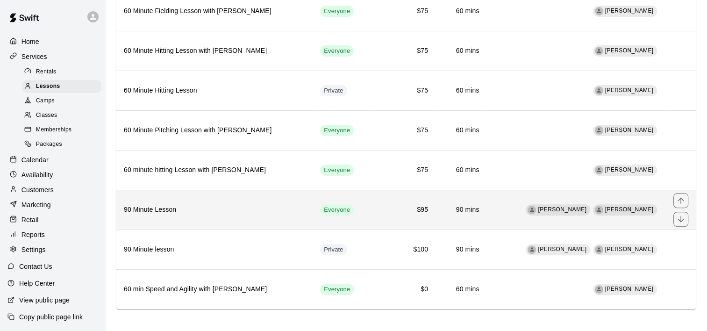
click at [273, 205] on h6 "90 Minute Lesson" at bounding box center [214, 210] width 181 height 10
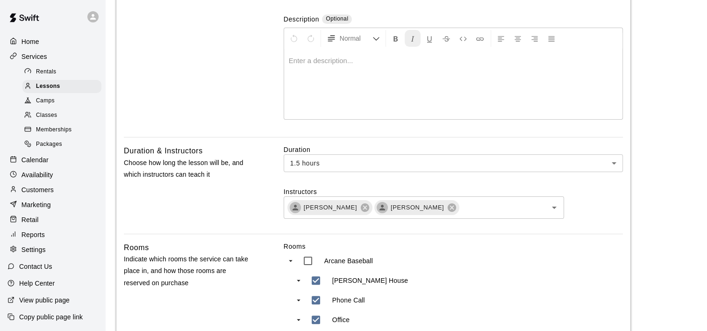
scroll to position [187, 0]
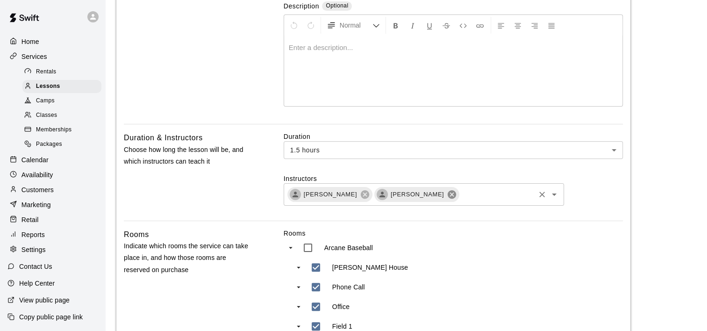
click at [447, 195] on icon at bounding box center [451, 194] width 8 height 8
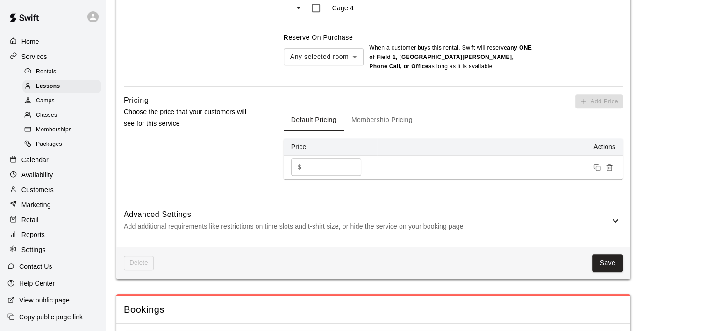
scroll to position [654, 0]
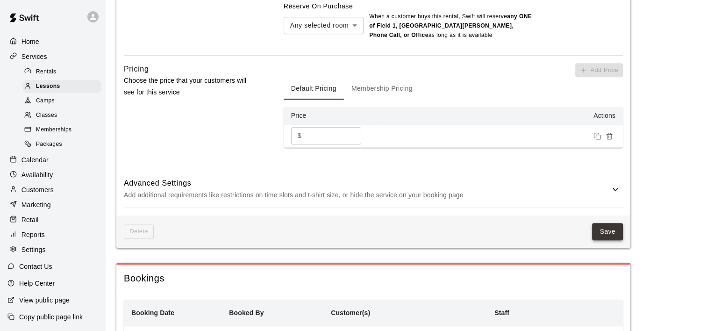
type input "**********"
click at [605, 234] on button "Save" at bounding box center [607, 231] width 31 height 17
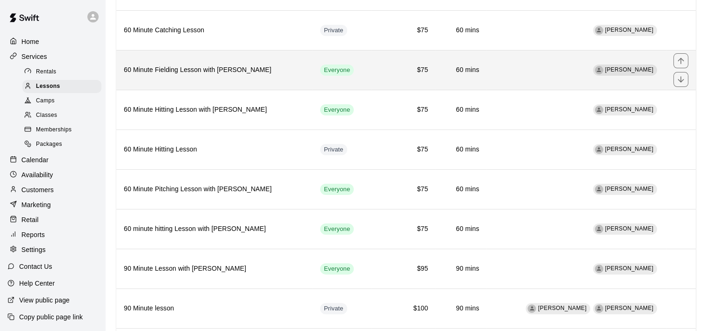
scroll to position [234, 0]
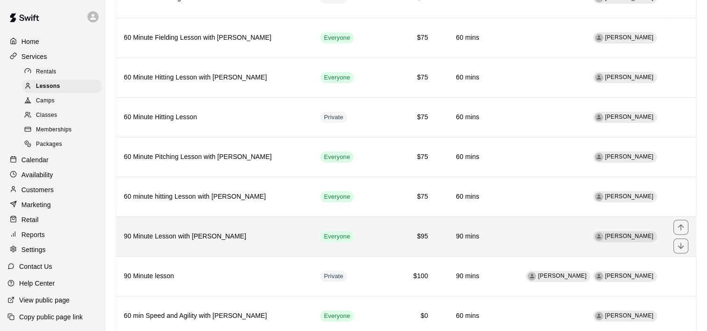
click at [426, 238] on h6 "$95" at bounding box center [403, 236] width 49 height 10
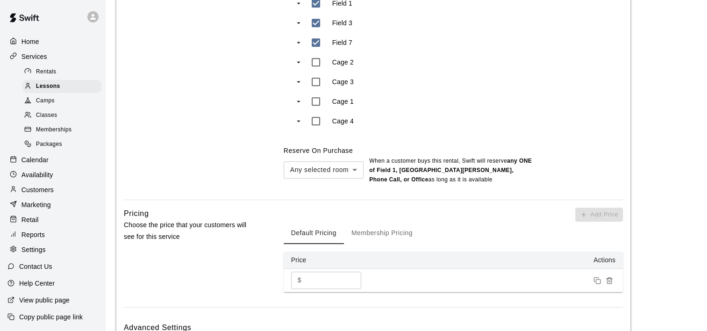
scroll to position [514, 0]
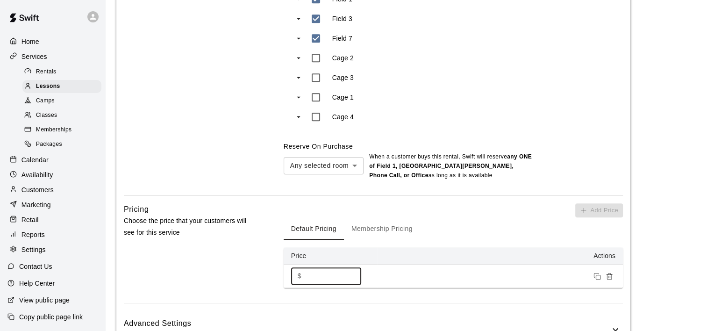
click at [321, 273] on input "**" at bounding box center [333, 275] width 56 height 17
type input "*"
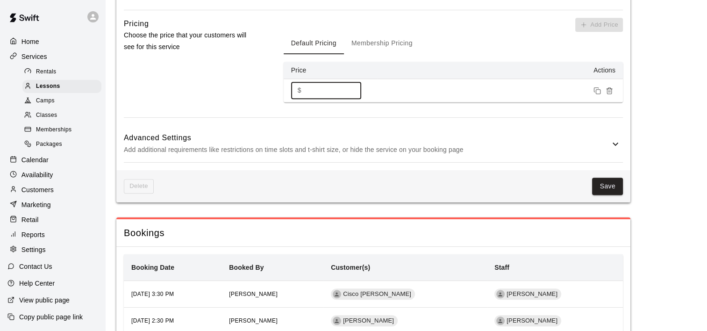
scroll to position [701, 0]
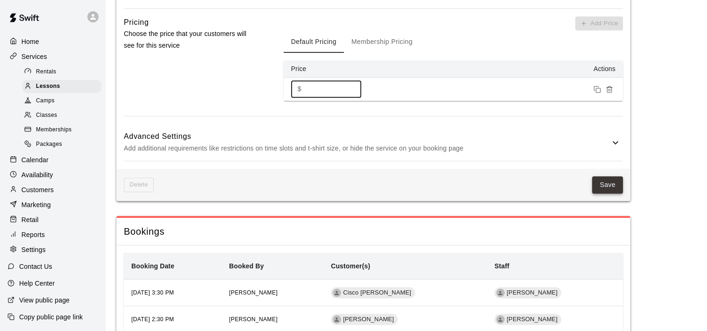
type input "***"
click at [610, 183] on button "Save" at bounding box center [607, 184] width 31 height 17
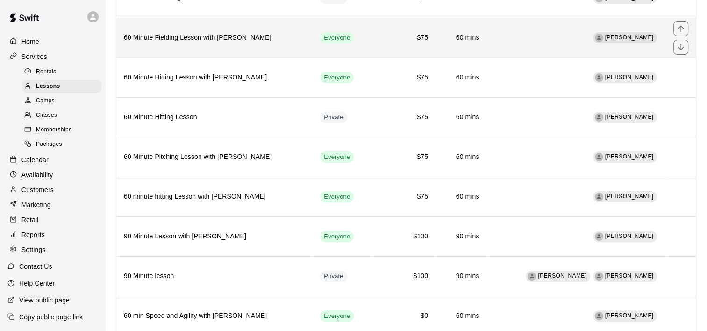
scroll to position [260, 0]
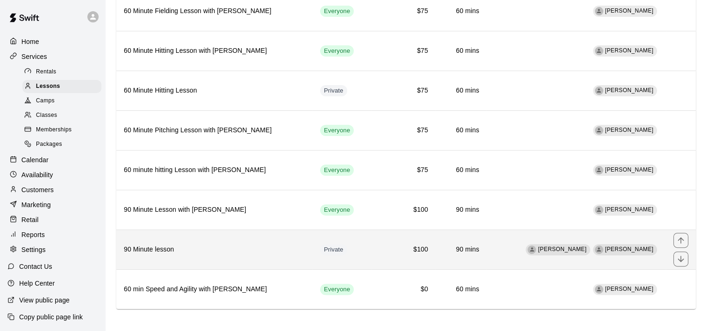
click at [239, 248] on h6 "90 Minute lesson" at bounding box center [214, 249] width 181 height 10
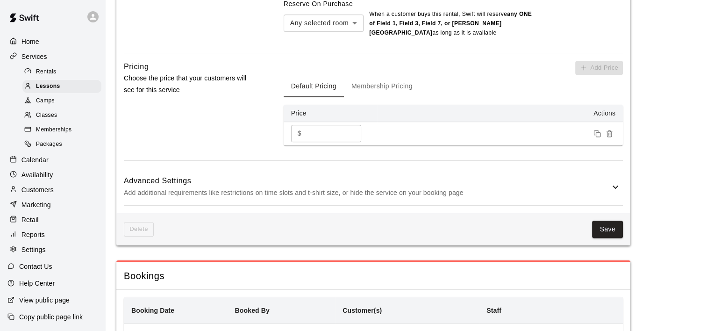
scroll to position [701, 0]
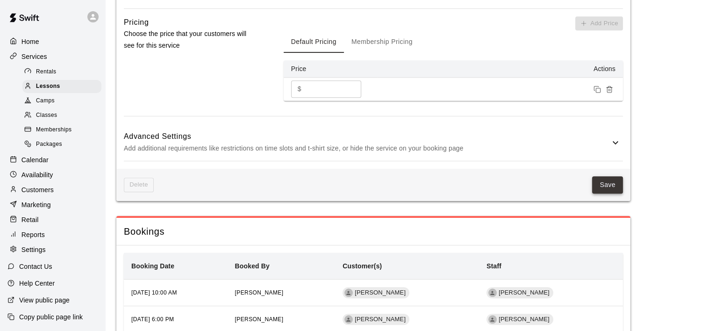
type input "**********"
click at [609, 184] on button "Save" at bounding box center [607, 184] width 31 height 17
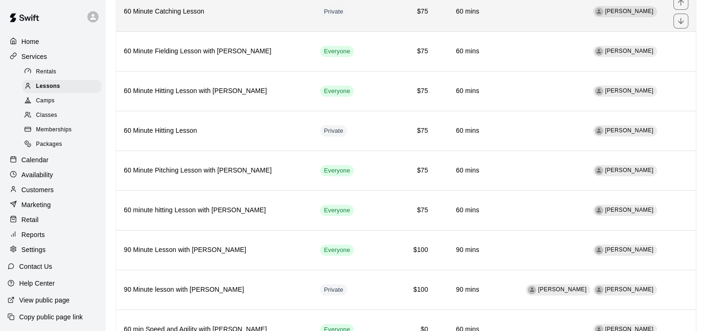
scroll to position [260, 0]
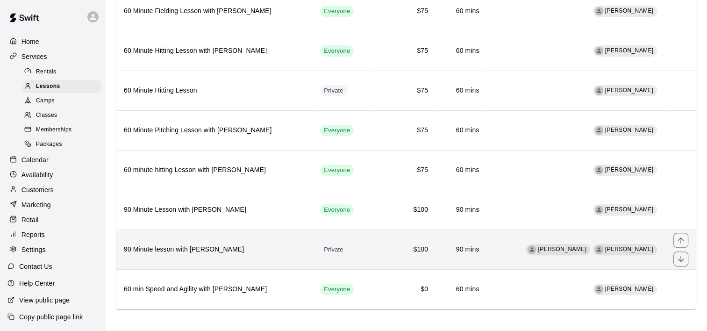
click at [272, 246] on h6 "90 Minute lesson with Bailey Hodges" at bounding box center [214, 249] width 181 height 10
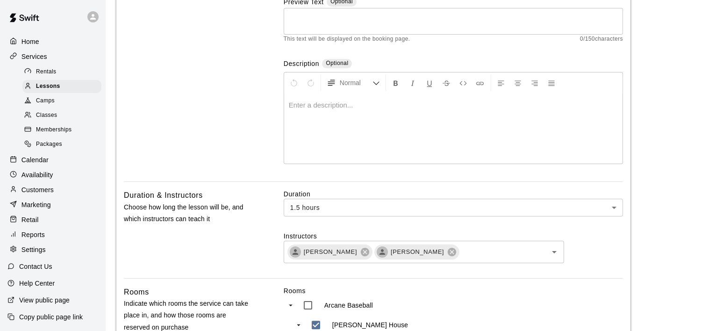
scroll to position [187, 0]
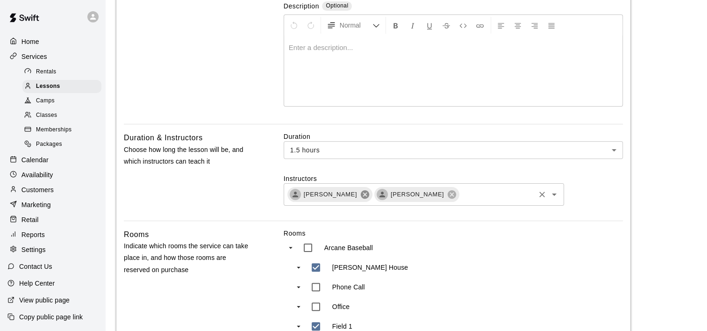
click at [361, 195] on icon at bounding box center [365, 194] width 8 height 8
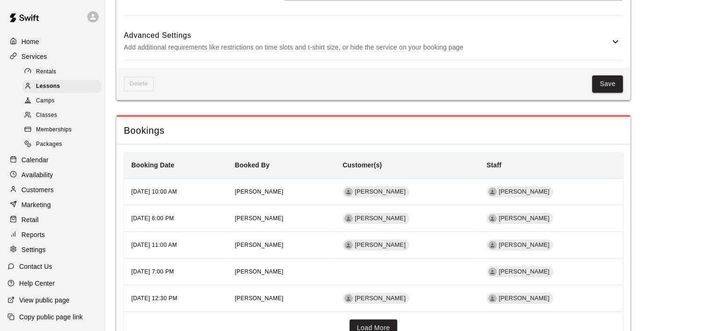
scroll to position [617, 0]
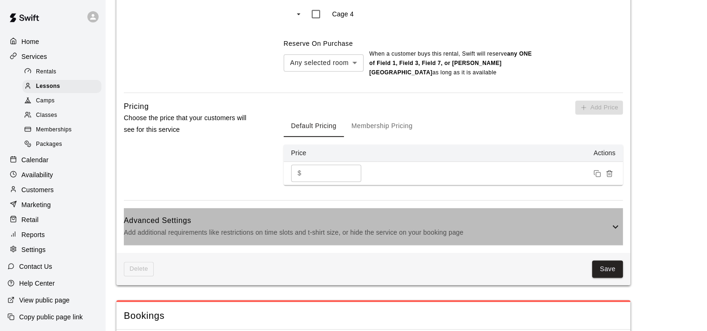
click at [609, 223] on h6 "Advanced Settings" at bounding box center [367, 220] width 486 height 12
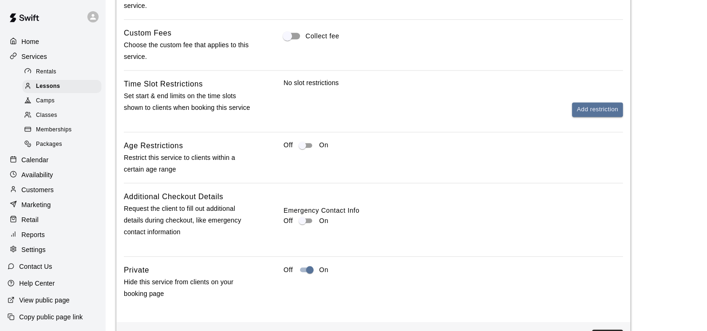
scroll to position [943, 0]
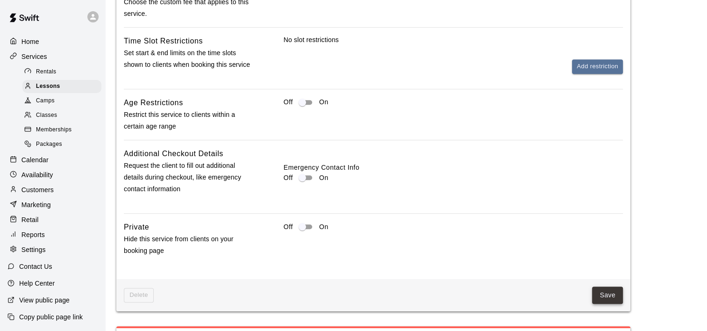
click at [611, 294] on button "Save" at bounding box center [607, 294] width 31 height 17
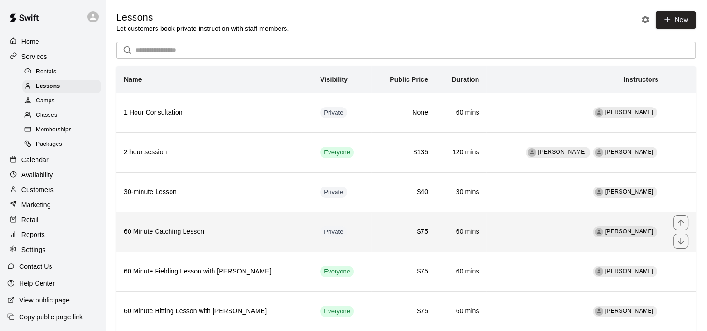
click at [299, 232] on h6 "60 Minute Catching Lesson" at bounding box center [214, 232] width 181 height 10
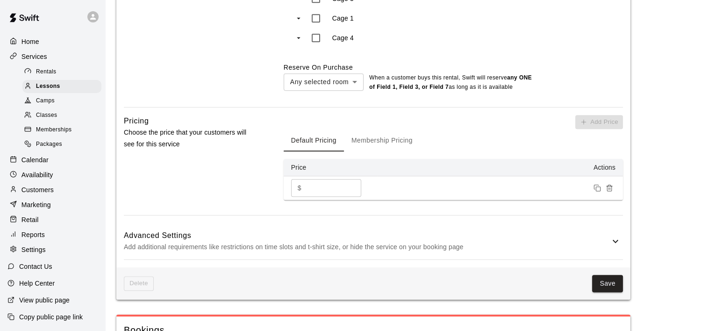
scroll to position [607, 0]
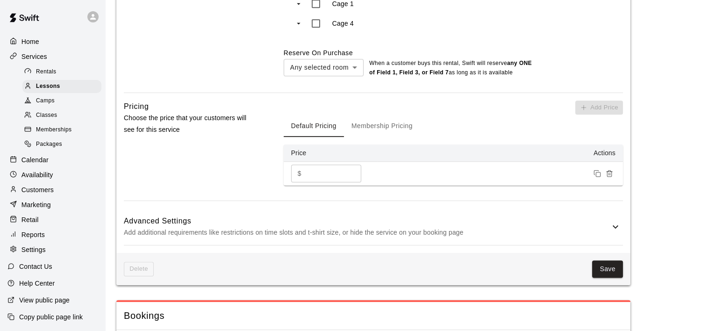
type input "**********"
click at [613, 226] on icon at bounding box center [615, 226] width 6 height 3
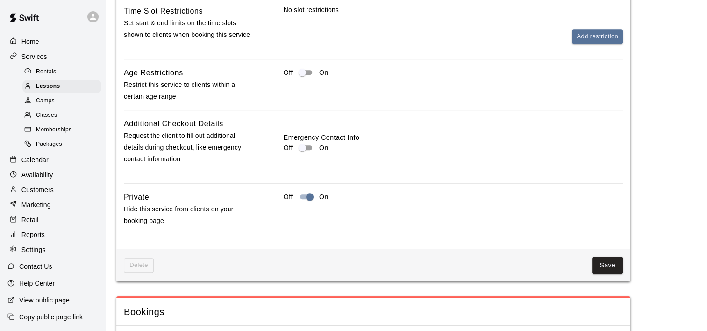
scroll to position [981, 0]
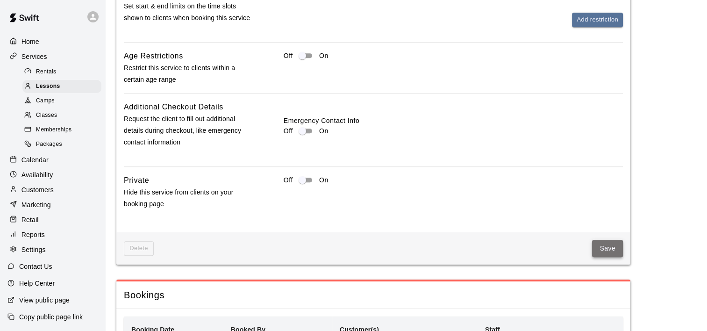
click at [611, 244] on button "Save" at bounding box center [607, 248] width 31 height 17
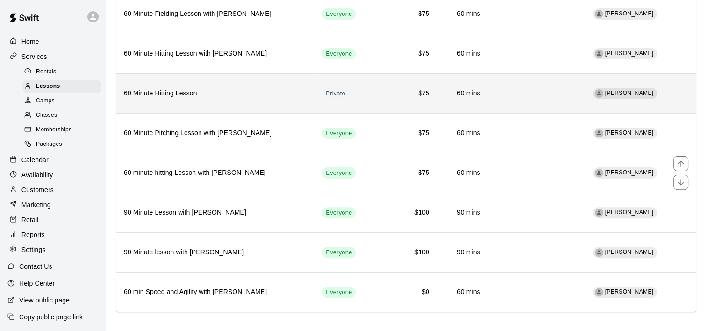
scroll to position [260, 0]
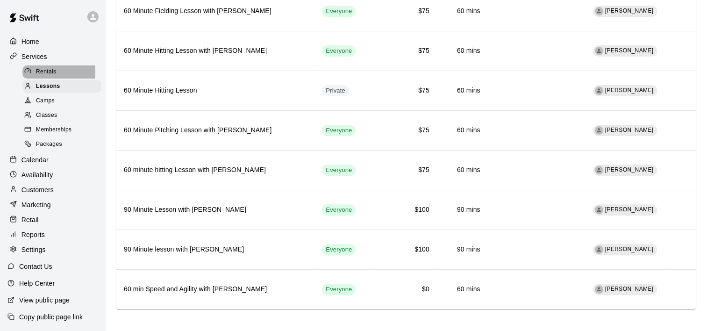
click at [42, 73] on span "Rentals" at bounding box center [46, 71] width 21 height 9
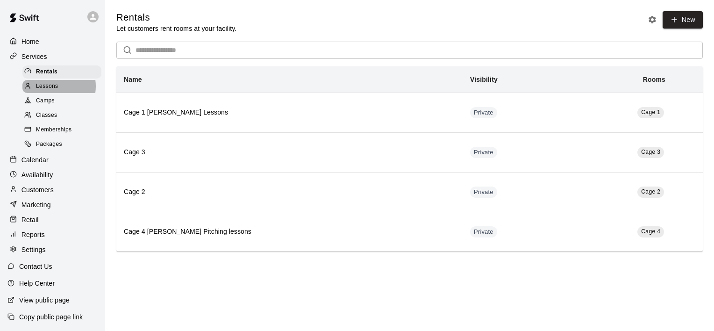
click at [47, 88] on span "Lessons" at bounding box center [47, 86] width 22 height 9
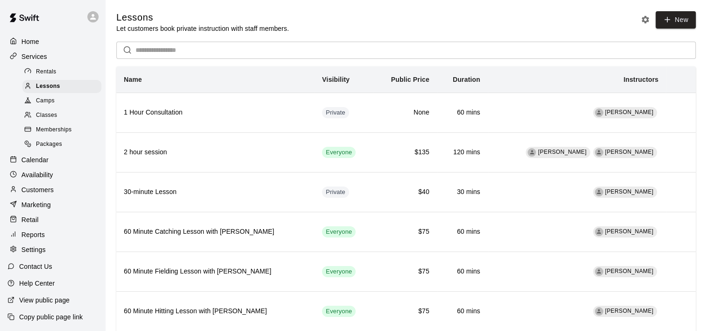
click at [43, 164] on p "Calendar" at bounding box center [34, 159] width 27 height 9
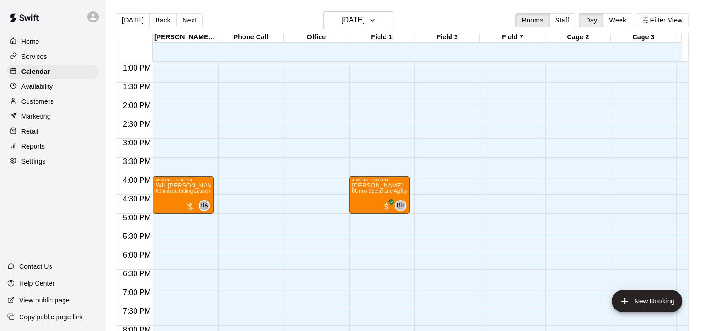
scroll to position [531, 0]
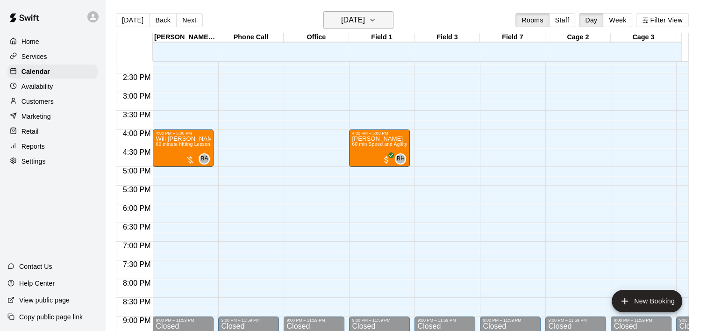
click at [376, 18] on icon "button" at bounding box center [372, 19] width 7 height 11
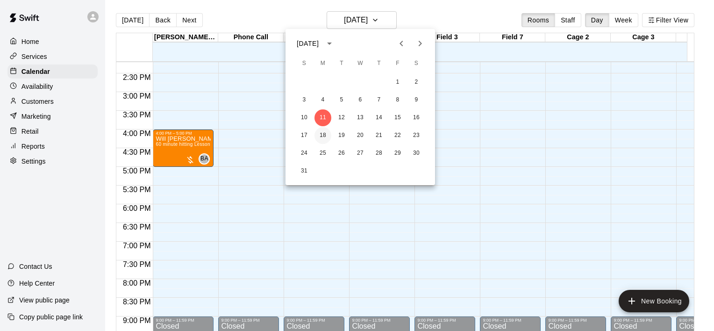
click at [326, 131] on button "18" at bounding box center [322, 135] width 17 height 17
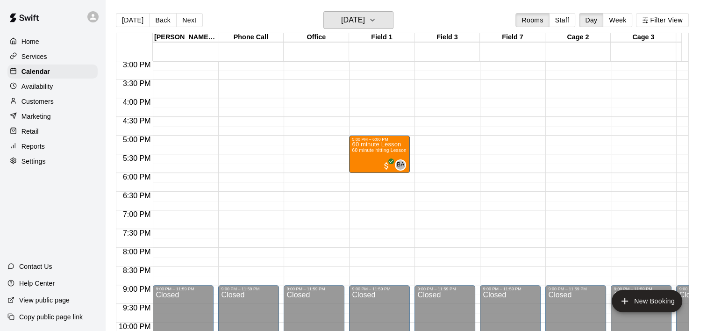
scroll to position [577, 0]
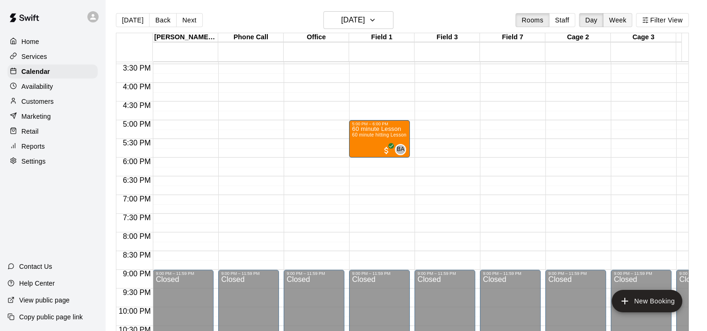
click at [619, 21] on button "Week" at bounding box center [617, 20] width 29 height 14
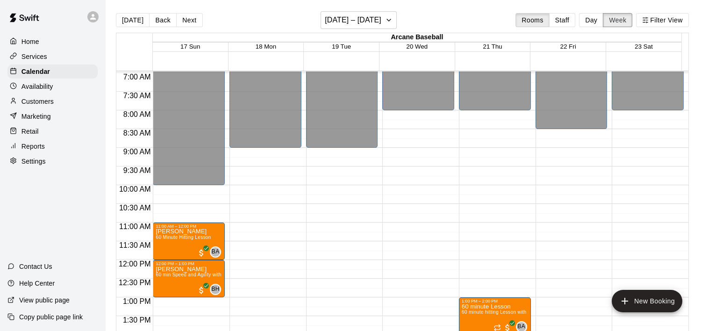
scroll to position [540, 0]
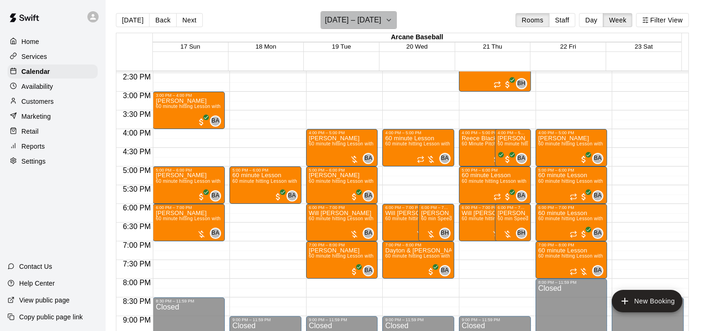
click at [390, 20] on icon "button" at bounding box center [388, 19] width 7 height 11
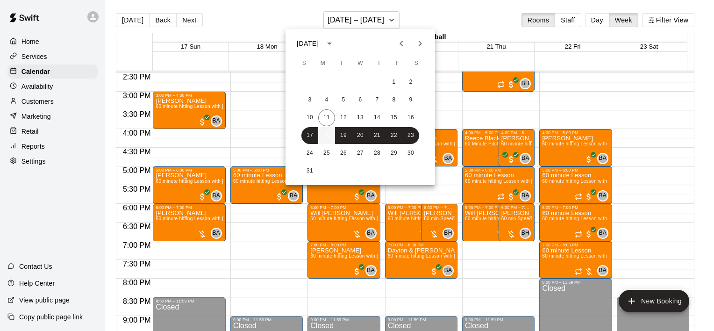
click at [327, 130] on button "18" at bounding box center [326, 135] width 17 height 17
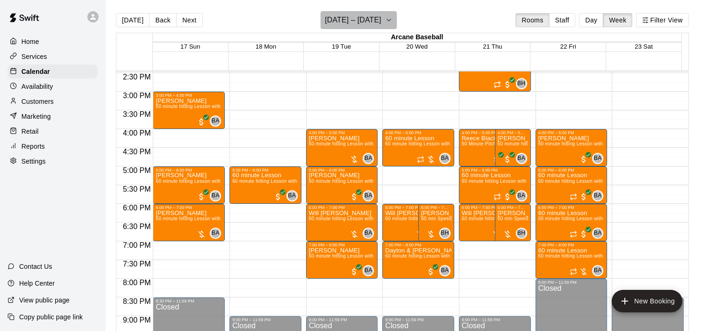
click at [390, 17] on icon "button" at bounding box center [388, 19] width 7 height 11
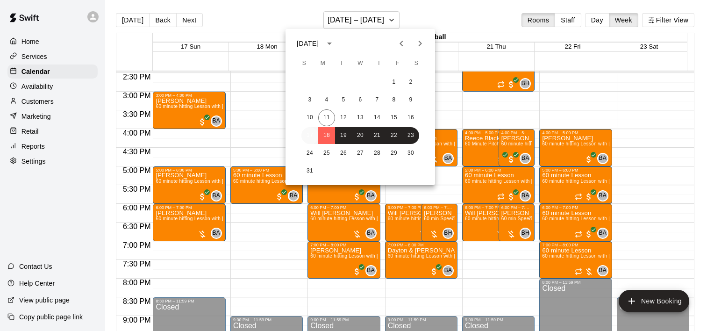
click at [308, 132] on button "17" at bounding box center [309, 135] width 17 height 17
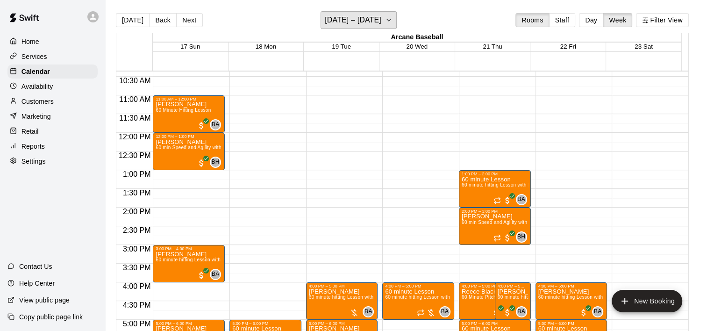
scroll to position [354, 0]
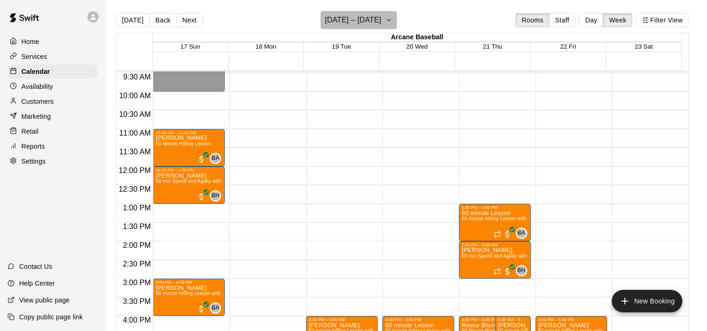
click at [390, 20] on icon "button" at bounding box center [388, 19] width 7 height 11
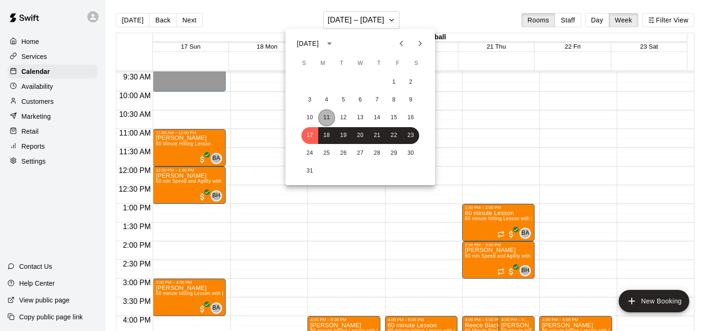
click at [329, 112] on button "11" at bounding box center [326, 117] width 17 height 17
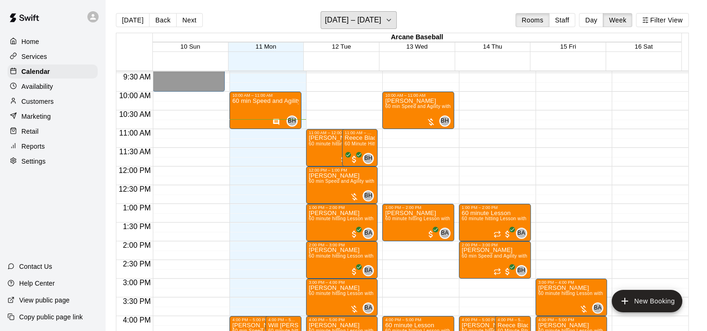
scroll to position [307, 0]
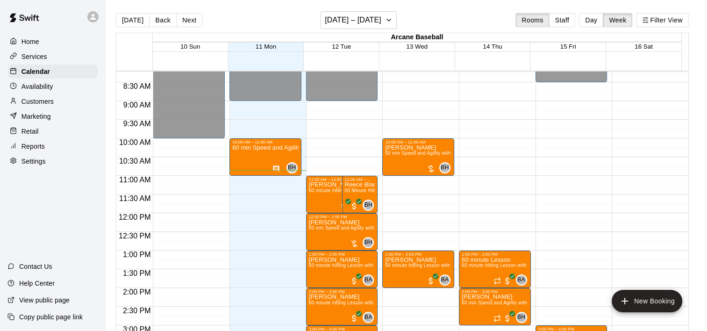
click at [22, 105] on p "Customers" at bounding box center [37, 101] width 32 height 9
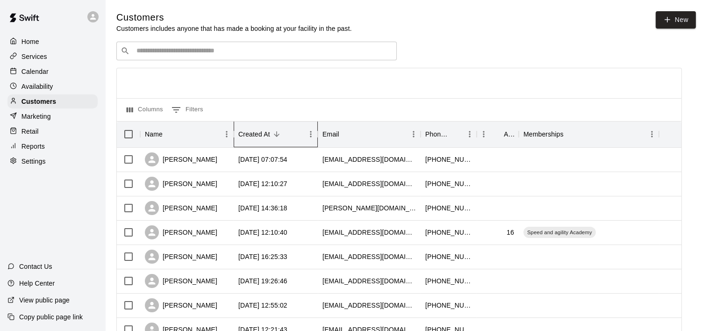
click at [264, 131] on div "Created At" at bounding box center [254, 134] width 32 height 26
drag, startPoint x: 263, startPoint y: 131, endPoint x: 278, endPoint y: 136, distance: 15.8
click at [278, 136] on div "Created At" at bounding box center [270, 134] width 65 height 26
click at [277, 136] on icon "Sort" at bounding box center [276, 134] width 8 height 8
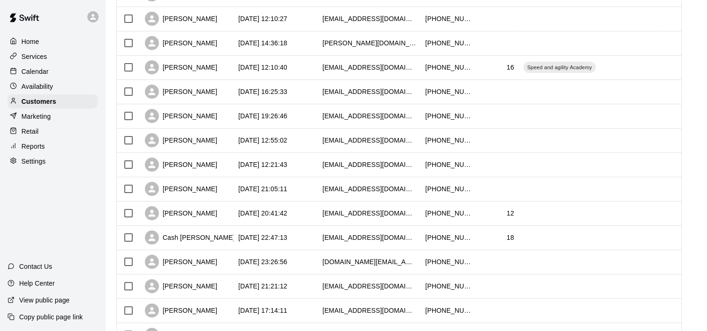
scroll to position [187, 0]
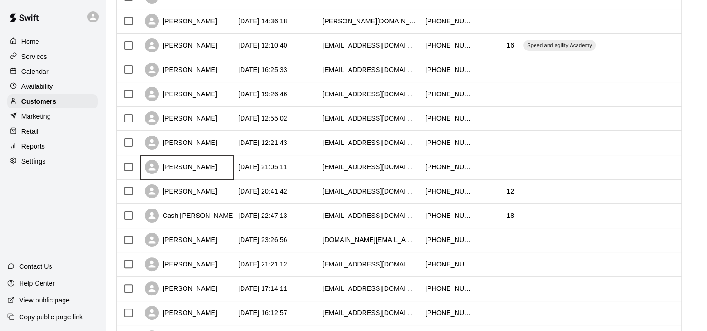
click at [192, 163] on div "Samantha Daniels" at bounding box center [181, 167] width 72 height 14
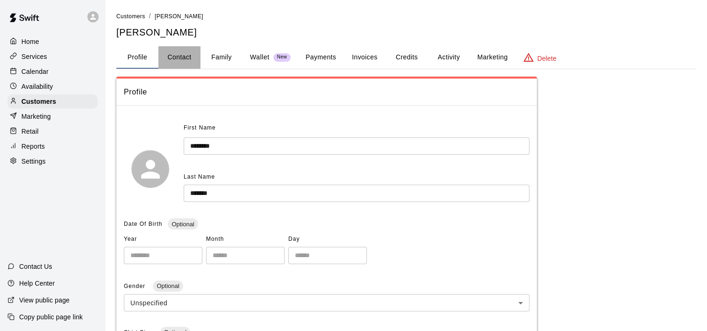
click at [177, 48] on button "Contact" at bounding box center [179, 57] width 42 height 22
select select "**"
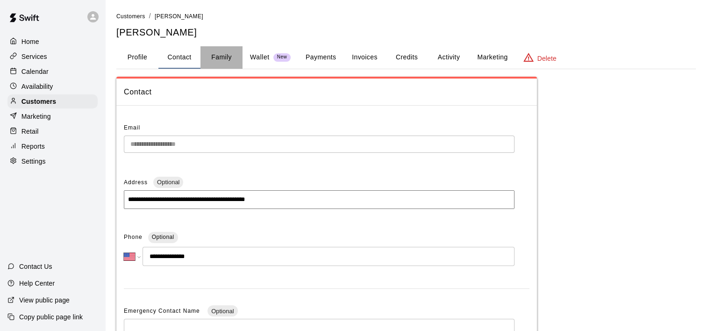
click at [231, 51] on button "Family" at bounding box center [221, 57] width 42 height 22
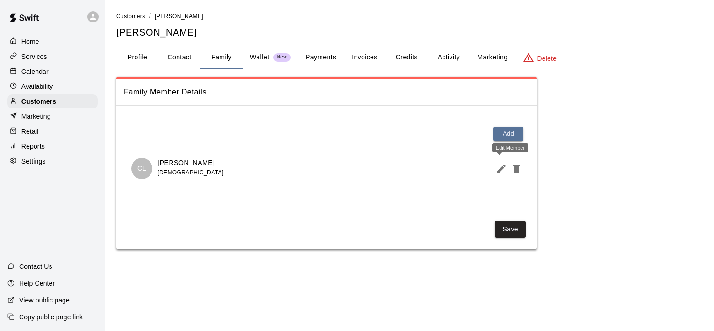
click at [506, 170] on icon "Edit Member" at bounding box center [501, 168] width 11 height 11
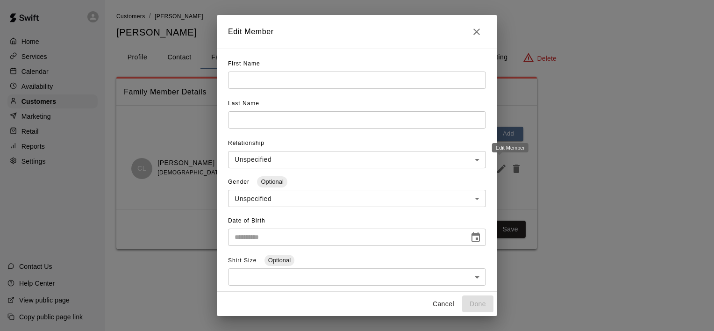
type input "******"
type input "*****"
type input "****"
type input "*"
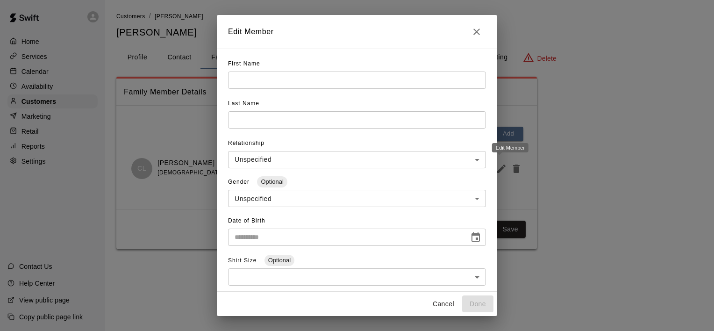
type input "***"
type input "**********"
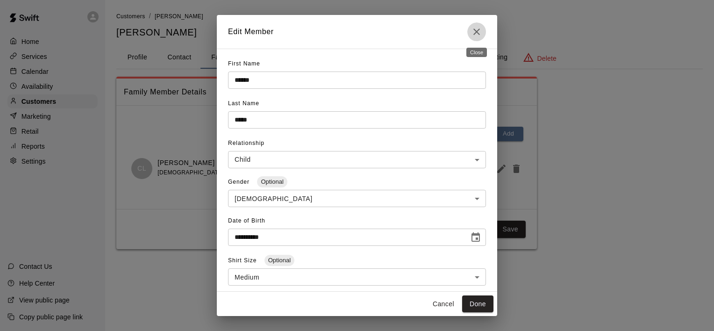
drag, startPoint x: 478, startPoint y: 33, endPoint x: 454, endPoint y: 23, distance: 25.6
click at [476, 33] on icon "Close" at bounding box center [476, 31] width 11 height 11
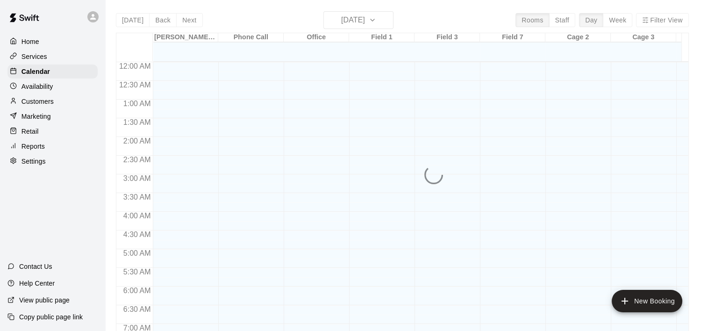
scroll to position [407, 0]
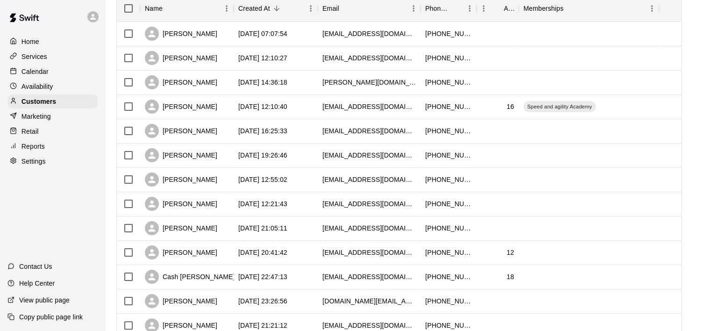
scroll to position [140, 0]
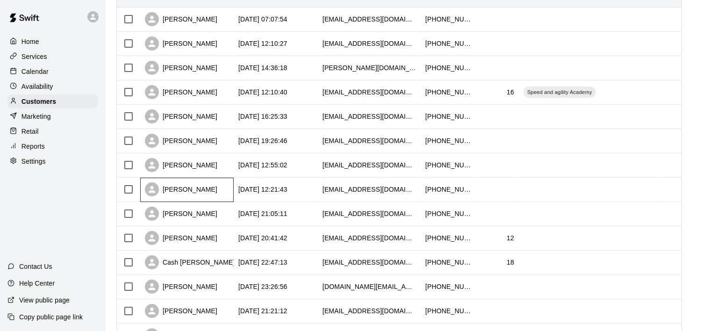
click at [194, 192] on div "Rebecca Marino" at bounding box center [181, 189] width 72 height 14
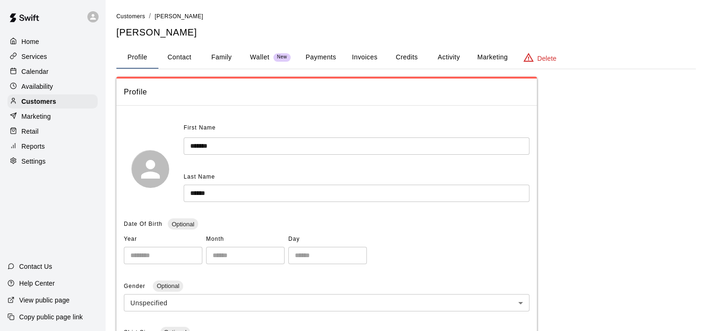
click at [222, 56] on button "Family" at bounding box center [221, 57] width 42 height 22
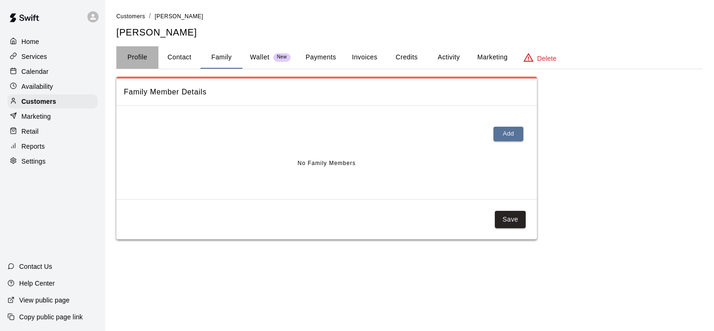
click at [130, 61] on button "Profile" at bounding box center [137, 57] width 42 height 22
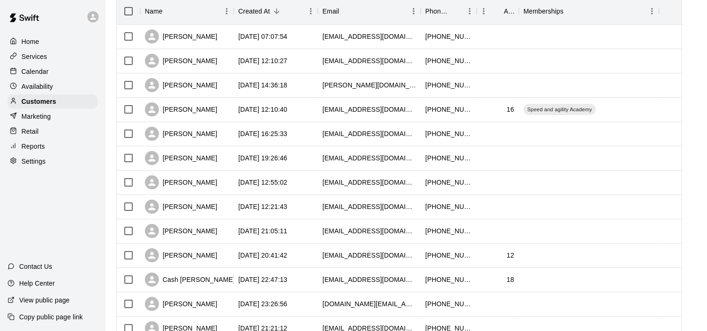
scroll to position [140, 0]
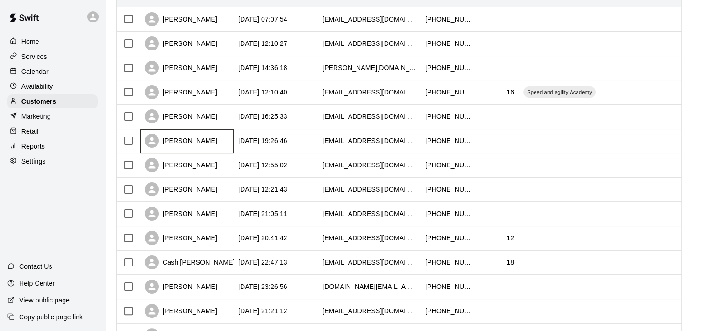
click at [172, 144] on div "Ayana Reid" at bounding box center [181, 141] width 72 height 14
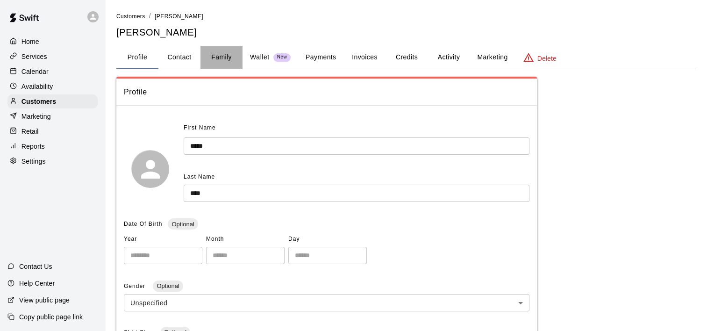
click at [221, 58] on button "Family" at bounding box center [221, 57] width 42 height 22
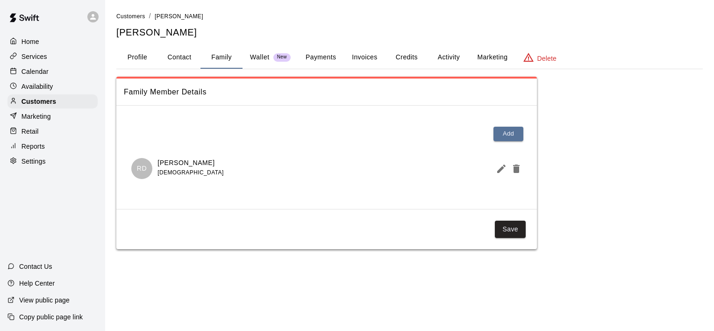
click at [496, 170] on icon "Edit Member" at bounding box center [501, 168] width 11 height 11
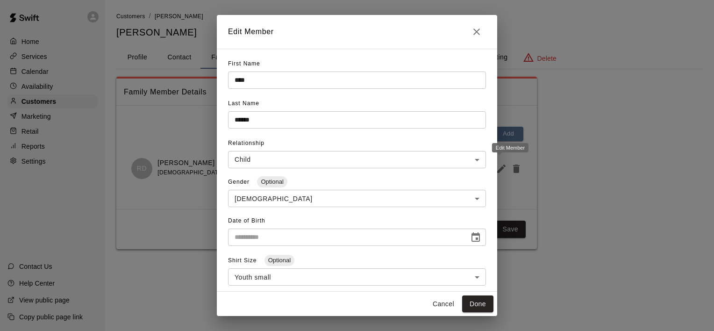
type input "**********"
drag, startPoint x: 480, startPoint y: 36, endPoint x: 443, endPoint y: 34, distance: 37.4
click at [478, 36] on icon "Close" at bounding box center [476, 31] width 11 height 11
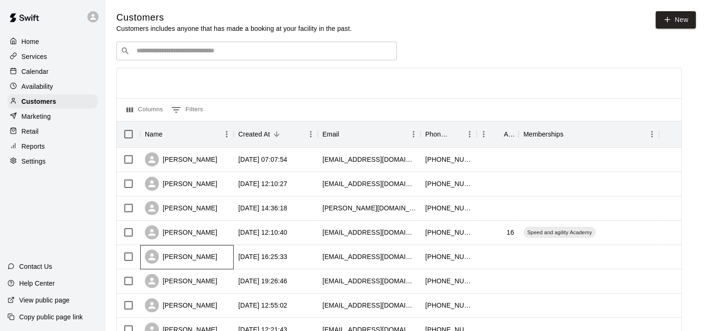
click at [184, 261] on div "Grant GILLESPIE" at bounding box center [181, 256] width 72 height 14
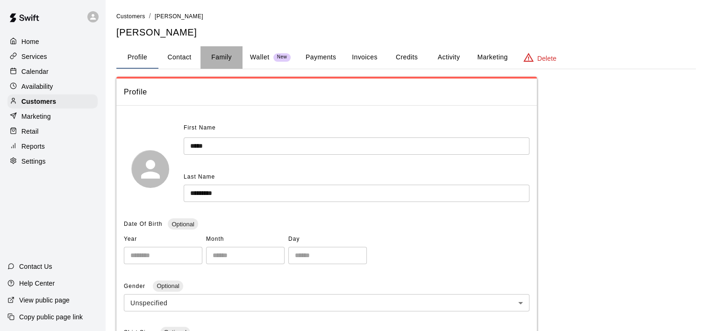
click at [213, 54] on button "Family" at bounding box center [221, 57] width 42 height 22
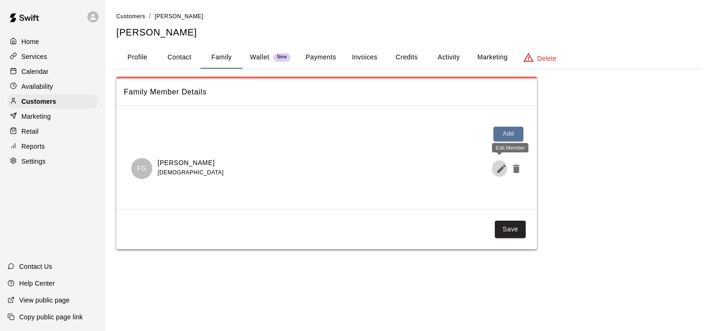
click at [497, 169] on icon "Edit Member" at bounding box center [501, 168] width 11 height 11
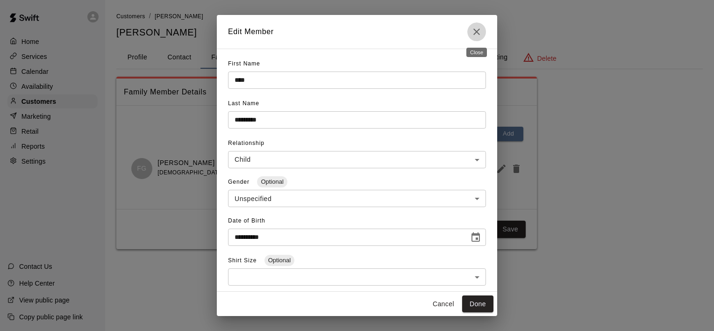
click at [476, 32] on icon "Close" at bounding box center [476, 31] width 7 height 7
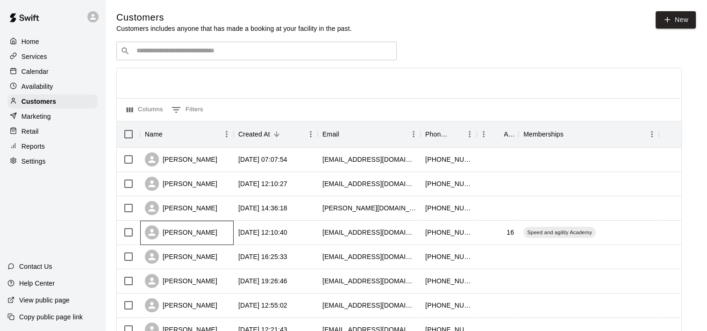
click at [179, 230] on div "[PERSON_NAME]" at bounding box center [181, 232] width 72 height 14
click at [180, 208] on div "Brad Shell" at bounding box center [181, 208] width 72 height 14
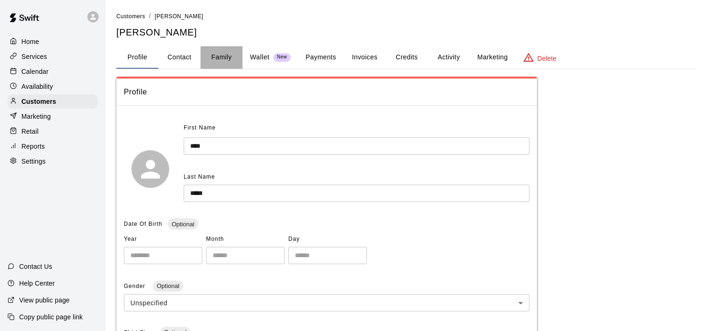
click at [221, 53] on button "Family" at bounding box center [221, 57] width 42 height 22
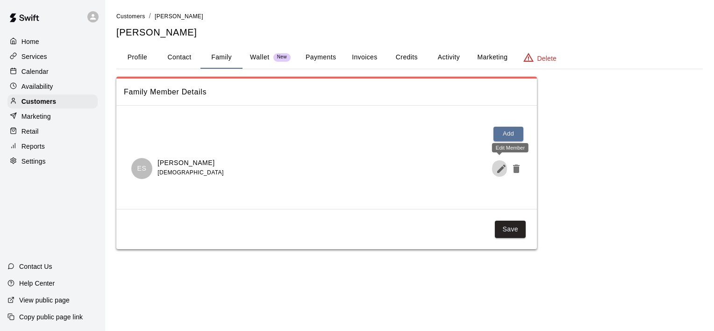
click at [501, 168] on icon "Edit Member" at bounding box center [501, 168] width 8 height 8
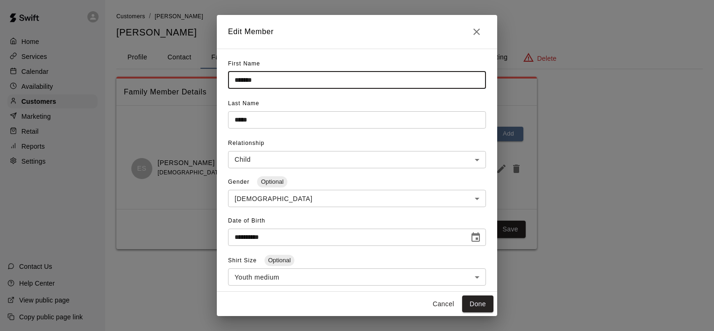
drag, startPoint x: 263, startPoint y: 80, endPoint x: 228, endPoint y: 80, distance: 35.0
click at [228, 80] on input "*******" at bounding box center [357, 79] width 258 height 17
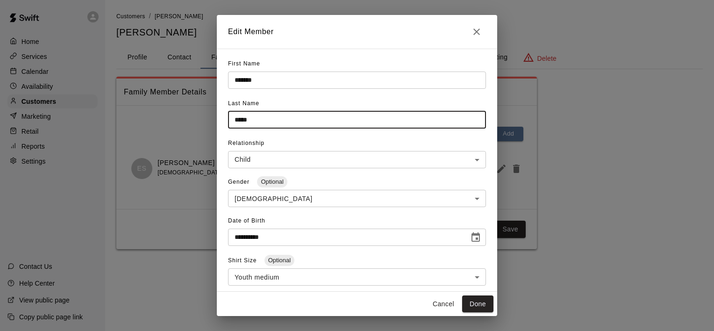
drag, startPoint x: 255, startPoint y: 117, endPoint x: 220, endPoint y: 119, distance: 35.1
click at [220, 119] on div "**********" at bounding box center [357, 170] width 280 height 243
click at [477, 34] on icon "Close" at bounding box center [476, 31] width 11 height 11
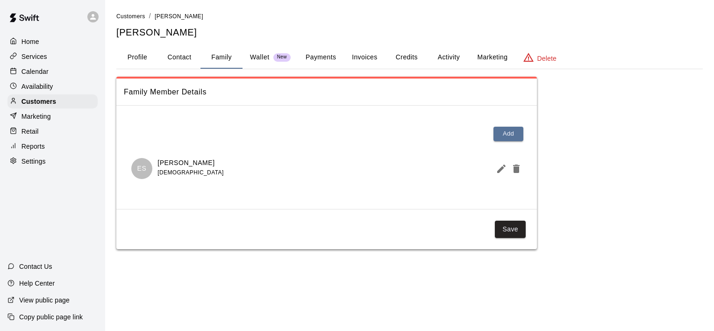
click at [181, 54] on button "Contact" at bounding box center [179, 57] width 42 height 22
select select "**"
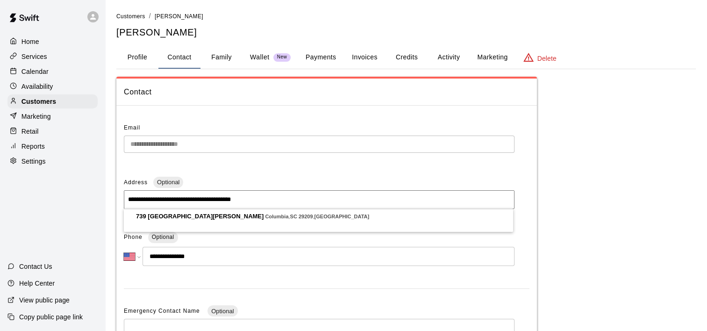
drag, startPoint x: 245, startPoint y: 199, endPoint x: 125, endPoint y: 195, distance: 119.6
click at [125, 195] on input "**********" at bounding box center [319, 199] width 390 height 19
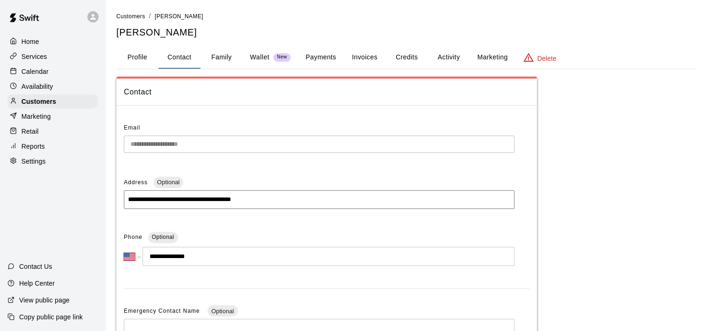
click at [120, 147] on div "**********" at bounding box center [326, 296] width 420 height 366
drag, startPoint x: 204, startPoint y: 255, endPoint x: 149, endPoint y: 250, distance: 54.4
click at [149, 250] on input "**********" at bounding box center [328, 256] width 372 height 19
click at [229, 257] on input "**********" at bounding box center [328, 256] width 372 height 19
drag, startPoint x: 196, startPoint y: 254, endPoint x: 154, endPoint y: 252, distance: 42.5
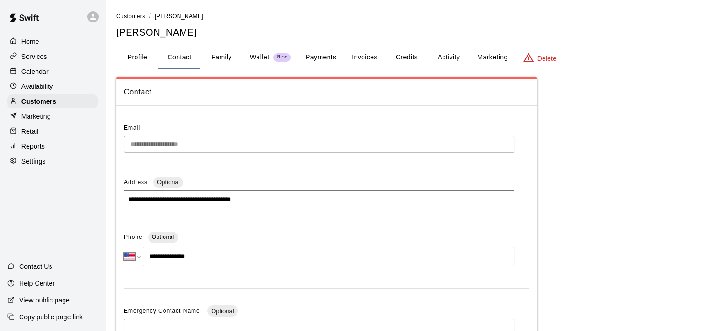
click at [154, 252] on input "**********" at bounding box center [328, 256] width 372 height 19
click at [148, 59] on button "Profile" at bounding box center [137, 57] width 42 height 22
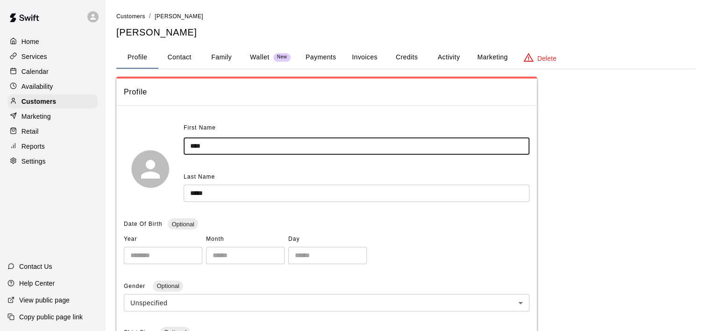
drag, startPoint x: 213, startPoint y: 146, endPoint x: 175, endPoint y: 142, distance: 38.1
click at [174, 143] on div "First Name **** ​ Last Name ***** ​" at bounding box center [326, 169] width 405 height 96
click at [219, 52] on button "Family" at bounding box center [221, 57] width 42 height 22
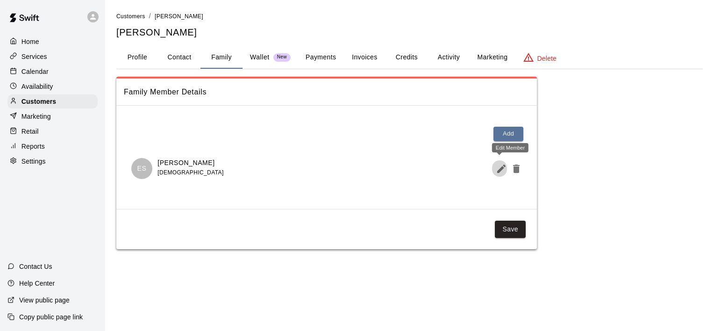
click at [498, 168] on icon "Edit Member" at bounding box center [501, 168] width 11 height 11
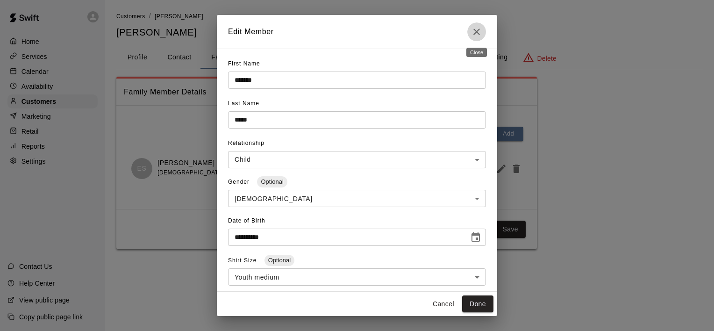
drag, startPoint x: 480, startPoint y: 30, endPoint x: 302, endPoint y: 13, distance: 178.8
click at [473, 31] on icon "Close" at bounding box center [476, 31] width 11 height 11
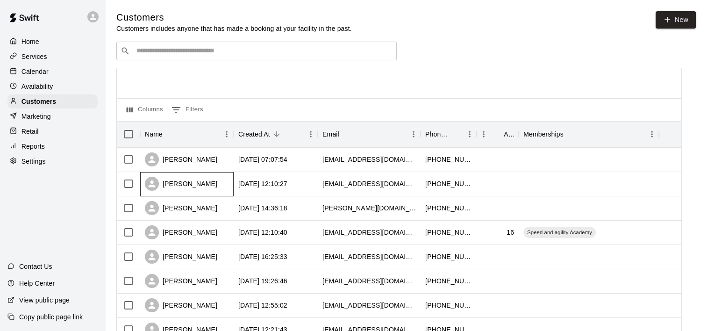
click at [184, 187] on div "Lauren Truslow" at bounding box center [181, 184] width 72 height 14
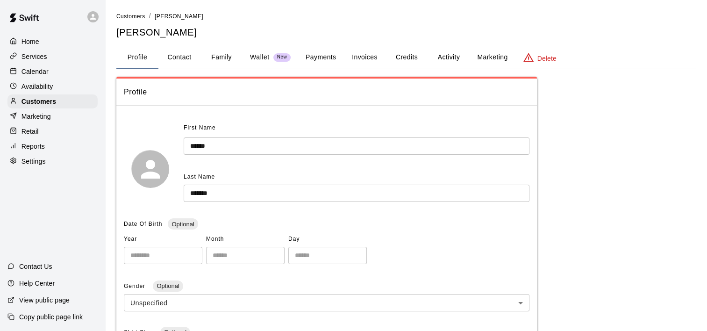
click at [217, 54] on button "Family" at bounding box center [221, 57] width 42 height 22
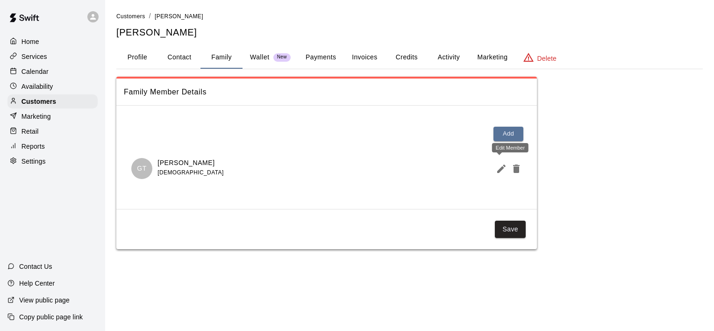
click at [499, 167] on icon "Edit Member" at bounding box center [501, 168] width 11 height 11
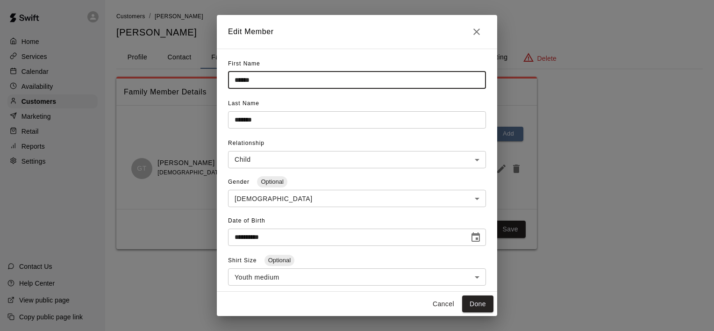
drag, startPoint x: 263, startPoint y: 77, endPoint x: 215, endPoint y: 75, distance: 48.1
click at [215, 75] on div "**********" at bounding box center [357, 165] width 714 height 331
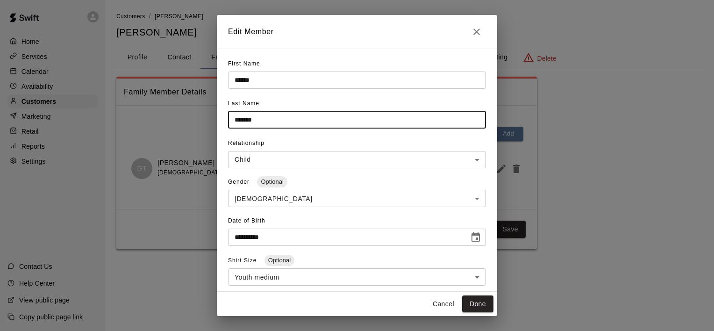
drag, startPoint x: 273, startPoint y: 117, endPoint x: 236, endPoint y: 112, distance: 37.2
click at [236, 112] on input "*******" at bounding box center [357, 119] width 258 height 17
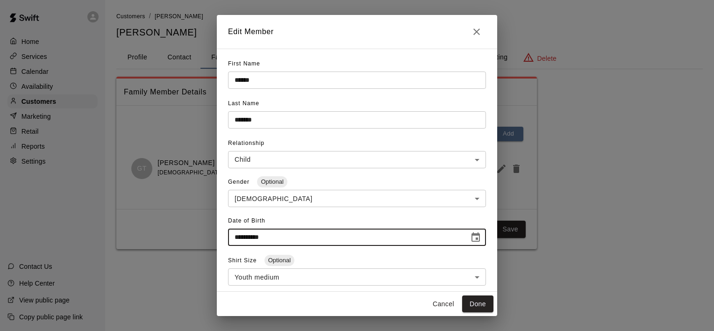
click at [276, 238] on input "**********" at bounding box center [345, 236] width 234 height 17
click at [284, 237] on input "**********" at bounding box center [345, 236] width 234 height 17
drag, startPoint x: 284, startPoint y: 237, endPoint x: 230, endPoint y: 234, distance: 54.3
click at [230, 234] on input "**********" at bounding box center [345, 236] width 234 height 17
click at [330, 234] on input "**********" at bounding box center [345, 236] width 234 height 17
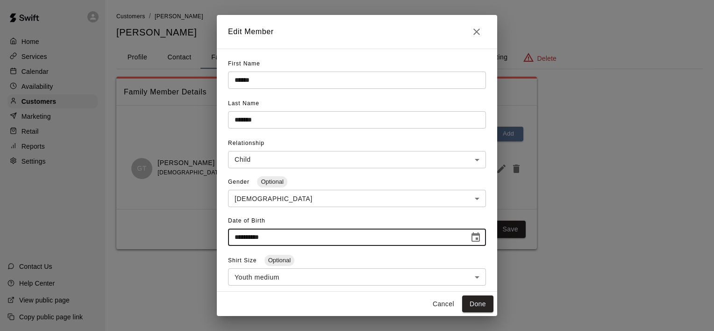
drag, startPoint x: 279, startPoint y: 234, endPoint x: 231, endPoint y: 234, distance: 48.1
click at [231, 234] on input "**********" at bounding box center [345, 236] width 234 height 17
click at [310, 237] on input "**********" at bounding box center [345, 236] width 234 height 17
type input "**********"
click at [309, 236] on input "**********" at bounding box center [345, 236] width 234 height 17
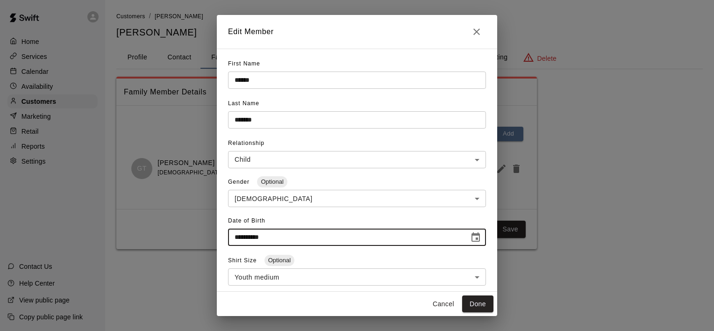
drag, startPoint x: 309, startPoint y: 236, endPoint x: 230, endPoint y: 237, distance: 78.9
click at [230, 237] on input "**********" at bounding box center [345, 236] width 234 height 17
click at [186, 50] on div "**********" at bounding box center [357, 165] width 714 height 331
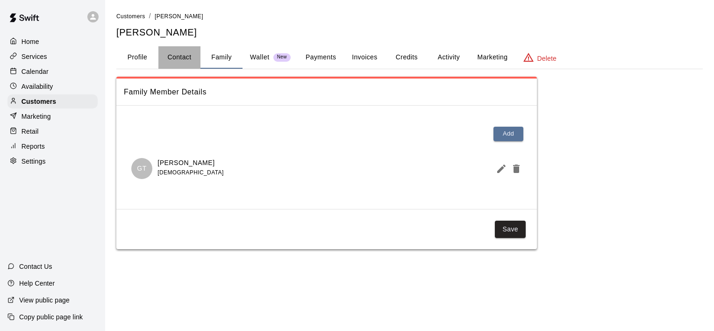
click at [183, 57] on button "Contact" at bounding box center [179, 57] width 42 height 22
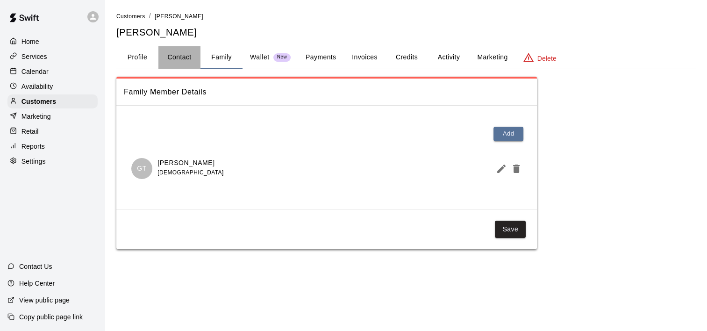
select select "**"
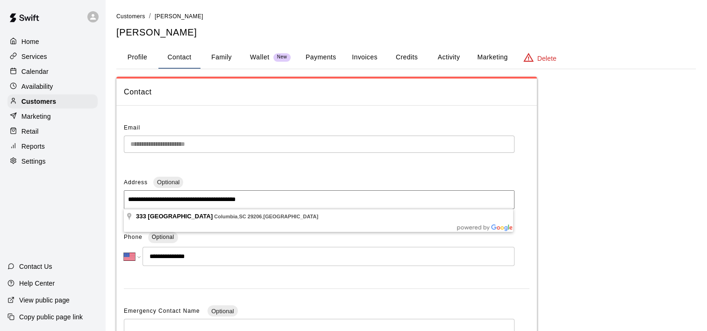
drag, startPoint x: 250, startPoint y: 201, endPoint x: 125, endPoint y: 200, distance: 124.7
click at [127, 201] on input "**********" at bounding box center [319, 199] width 390 height 19
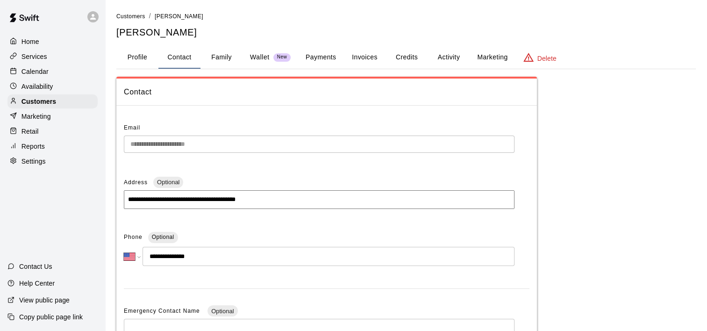
drag, startPoint x: 203, startPoint y: 258, endPoint x: 153, endPoint y: 253, distance: 50.2
click at [153, 253] on input "**********" at bounding box center [328, 256] width 372 height 19
click at [141, 58] on button "Profile" at bounding box center [137, 57] width 42 height 22
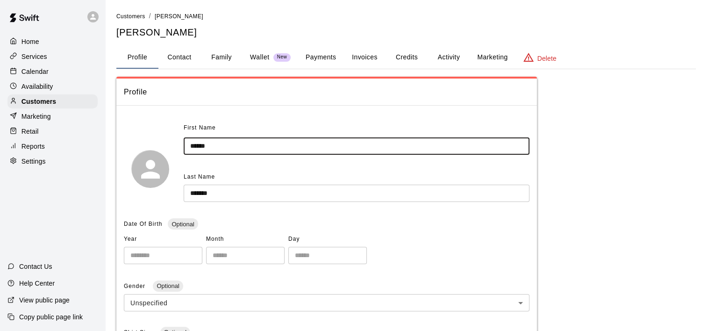
drag, startPoint x: 223, startPoint y: 143, endPoint x: 179, endPoint y: 144, distance: 43.9
click at [179, 144] on div "First Name ****** ​ Last Name ******* ​" at bounding box center [326, 169] width 405 height 96
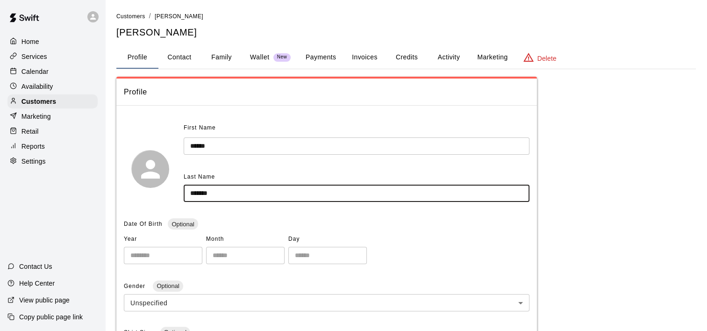
drag, startPoint x: 217, startPoint y: 191, endPoint x: 177, endPoint y: 185, distance: 40.6
click at [177, 185] on div "First Name ****** ​ Last Name ******* ​" at bounding box center [326, 169] width 405 height 96
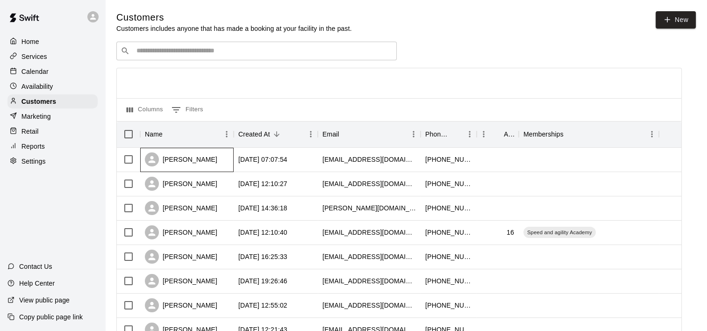
click at [194, 159] on div "Jim Driver" at bounding box center [186, 160] width 93 height 24
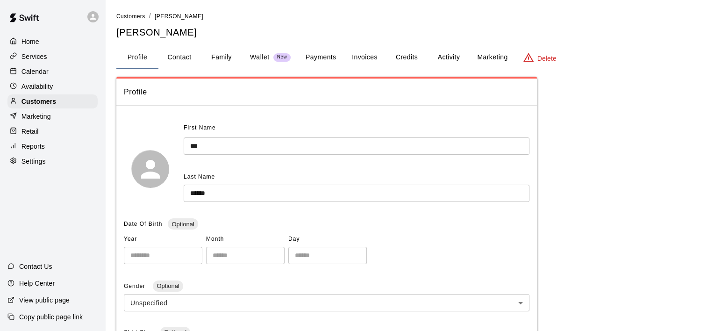
click at [225, 60] on button "Family" at bounding box center [221, 57] width 42 height 22
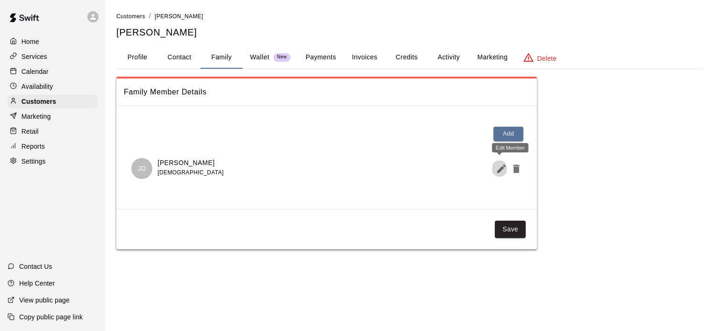
click at [498, 167] on icon "Edit Member" at bounding box center [501, 168] width 11 height 11
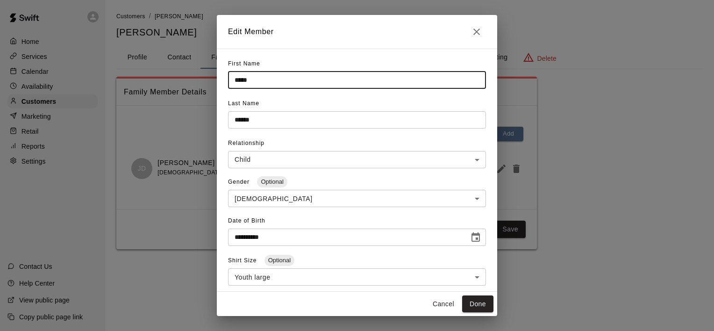
drag, startPoint x: 246, startPoint y: 80, endPoint x: 227, endPoint y: 82, distance: 19.8
click at [227, 82] on div "**********" at bounding box center [357, 170] width 280 height 243
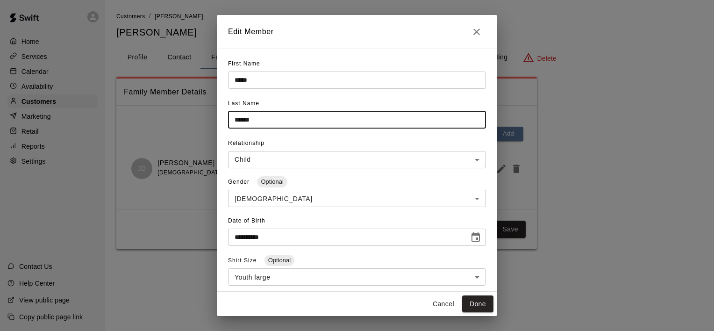
drag, startPoint x: 260, startPoint y: 120, endPoint x: 222, endPoint y: 122, distance: 37.9
click at [222, 122] on div "**********" at bounding box center [357, 170] width 280 height 243
type input "*"
type input "******"
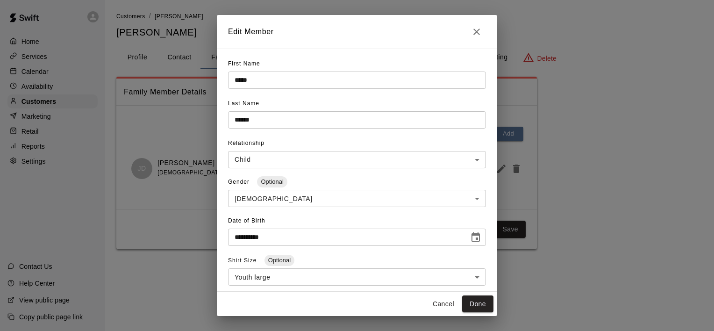
click at [525, 272] on div "**********" at bounding box center [357, 165] width 714 height 331
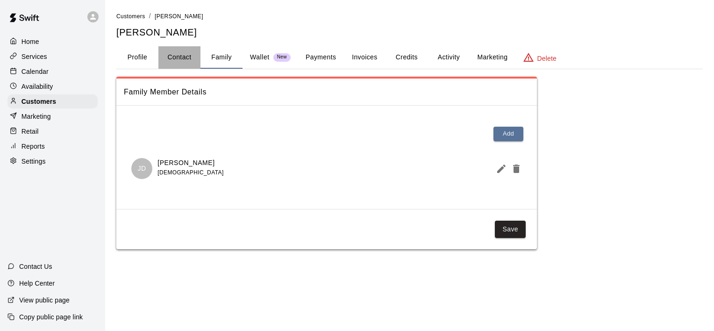
click at [186, 56] on button "Contact" at bounding box center [179, 57] width 42 height 22
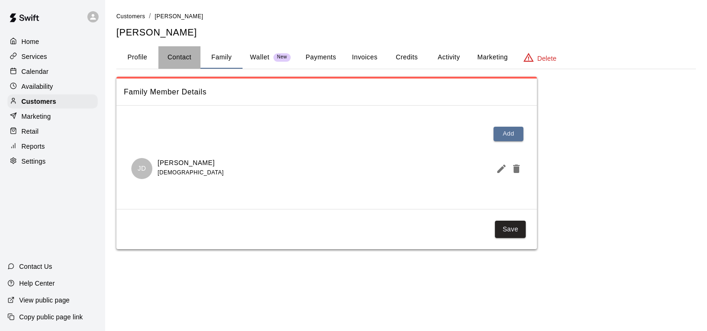
select select "**"
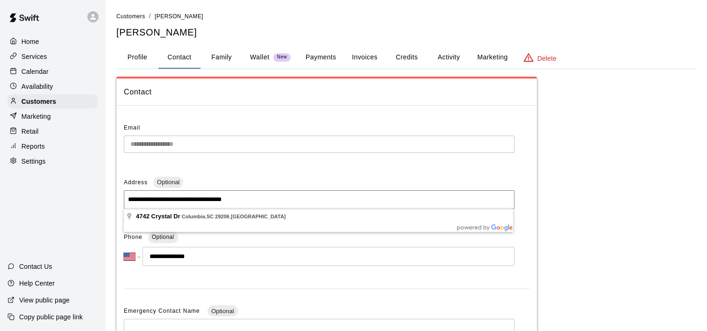
drag, startPoint x: 230, startPoint y: 201, endPoint x: 128, endPoint y: 206, distance: 101.4
click at [127, 205] on input "**********" at bounding box center [319, 199] width 390 height 19
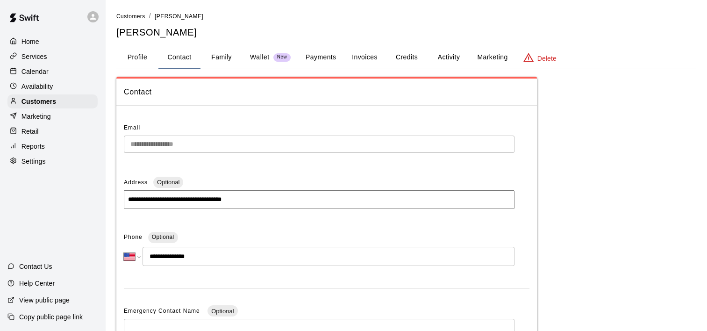
drag, startPoint x: 199, startPoint y: 255, endPoint x: 155, endPoint y: 257, distance: 44.4
click at [155, 257] on input "**********" at bounding box center [328, 256] width 372 height 19
click at [138, 60] on button "Profile" at bounding box center [137, 57] width 42 height 22
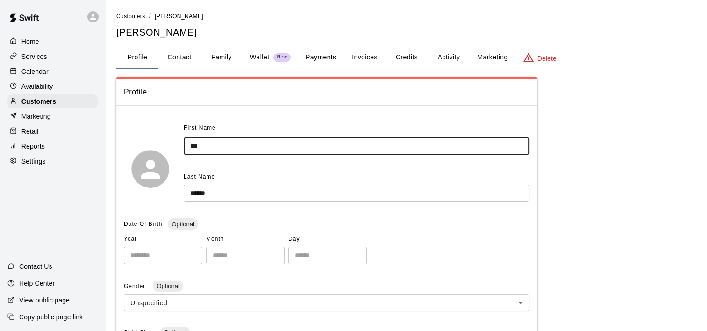
drag, startPoint x: 213, startPoint y: 147, endPoint x: 171, endPoint y: 145, distance: 41.6
click at [171, 145] on div "First Name *** ​ Last Name ****** ​" at bounding box center [326, 169] width 405 height 96
click at [38, 60] on p "Services" at bounding box center [34, 56] width 26 height 9
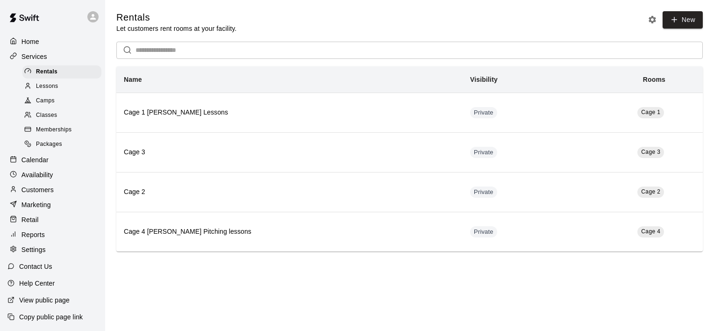
click at [56, 197] on div "Customers" at bounding box center [52, 190] width 90 height 14
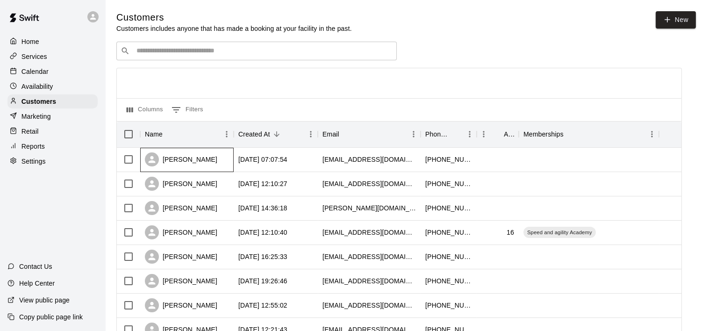
click at [177, 159] on div "Jim Driver" at bounding box center [181, 159] width 72 height 14
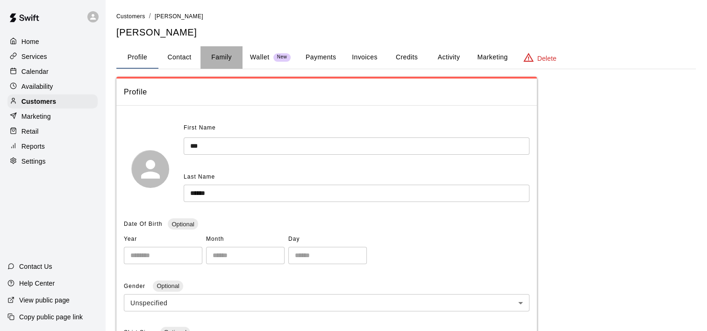
click at [218, 54] on button "Family" at bounding box center [221, 57] width 42 height 22
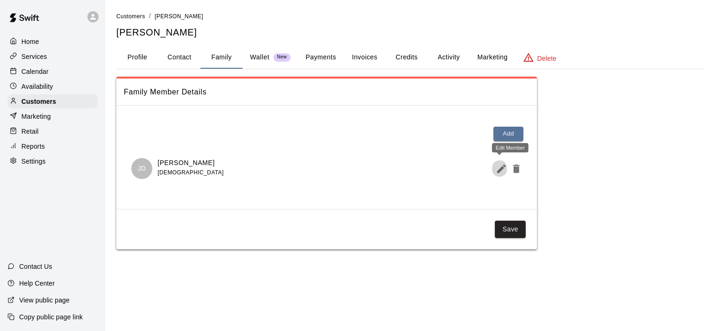
click at [500, 165] on icon "Edit Member" at bounding box center [501, 168] width 11 height 11
